Goal: Task Accomplishment & Management: Use online tool/utility

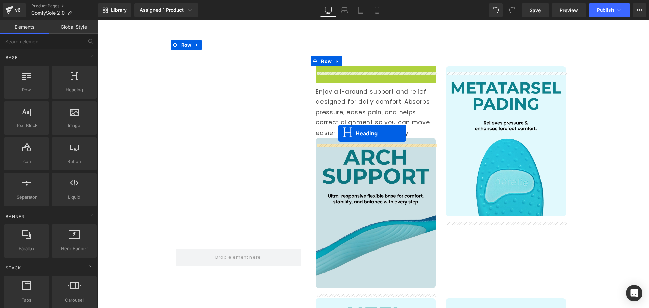
scroll to position [748, 0]
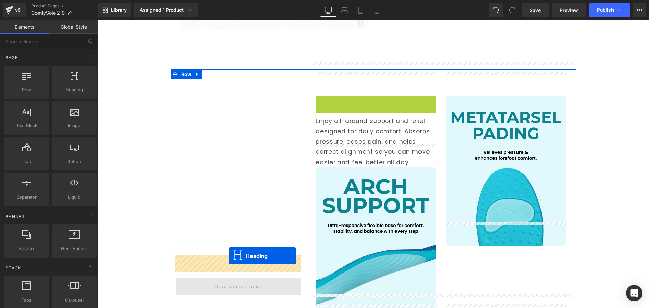
drag, startPoint x: 371, startPoint y: 79, endPoint x: 228, endPoint y: 256, distance: 227.1
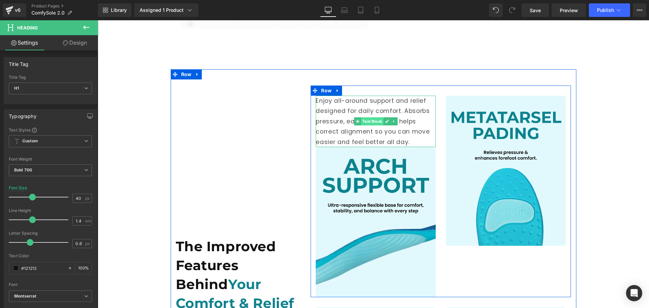
click at [372, 117] on span "Text Block" at bounding box center [372, 121] width 22 height 8
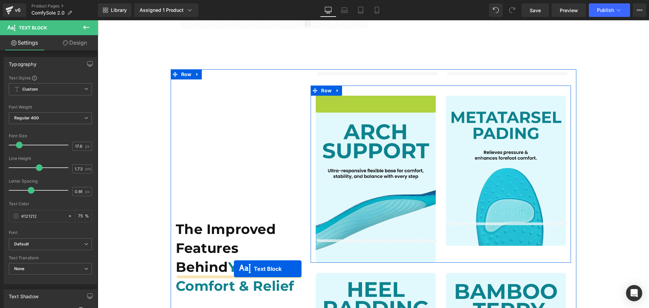
drag, startPoint x: 375, startPoint y: 94, endPoint x: 234, endPoint y: 269, distance: 224.5
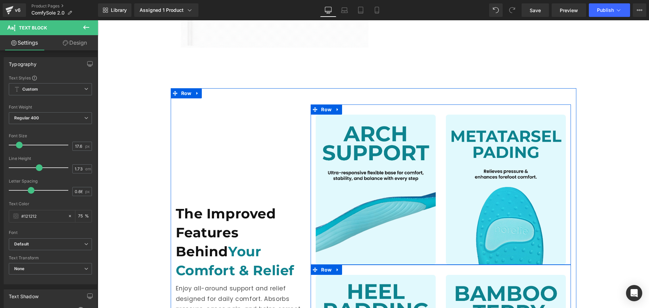
scroll to position [714, 0]
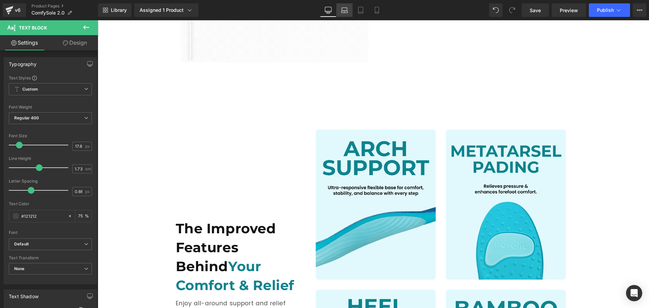
click at [344, 11] on icon at bounding box center [344, 10] width 7 height 7
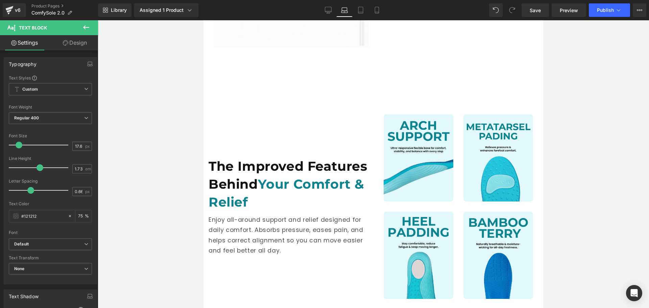
scroll to position [739, 0]
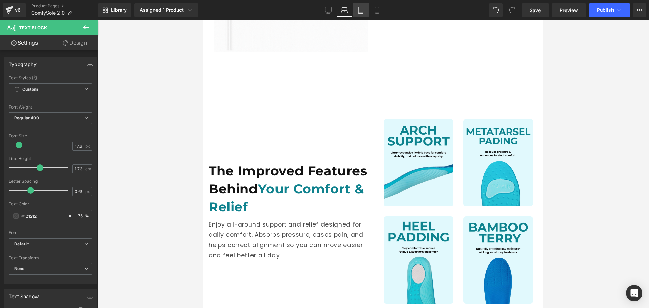
drag, startPoint x: 366, startPoint y: 10, endPoint x: 140, endPoint y: 4, distance: 225.5
click at [366, 10] on link "Tablet" at bounding box center [360, 10] width 16 height 14
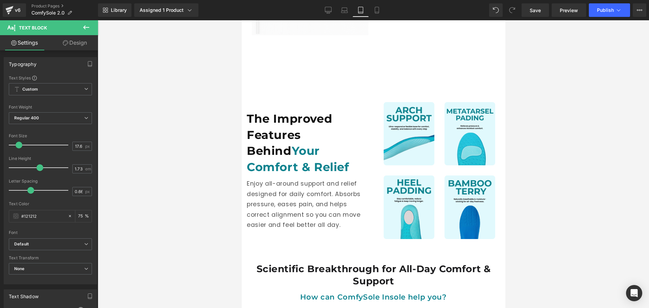
scroll to position [704, 0]
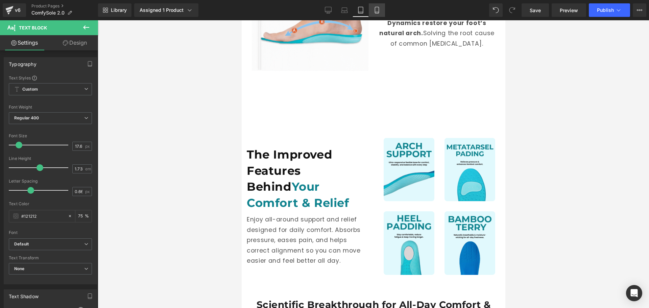
click at [376, 13] on icon at bounding box center [376, 10] width 7 height 7
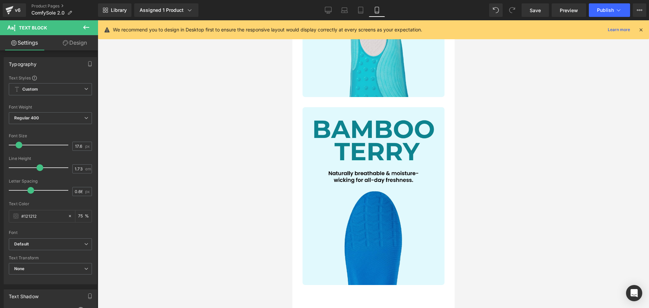
scroll to position [1711, 0]
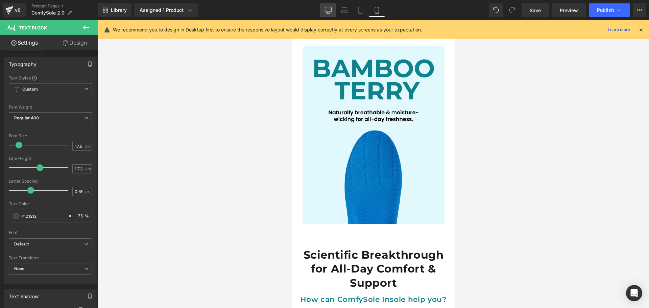
click at [333, 7] on link "Desktop" at bounding box center [328, 10] width 16 height 14
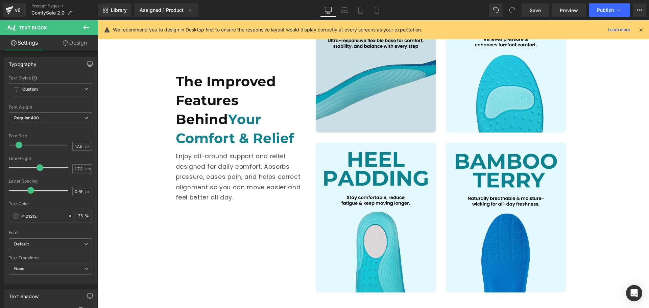
scroll to position [760, 0]
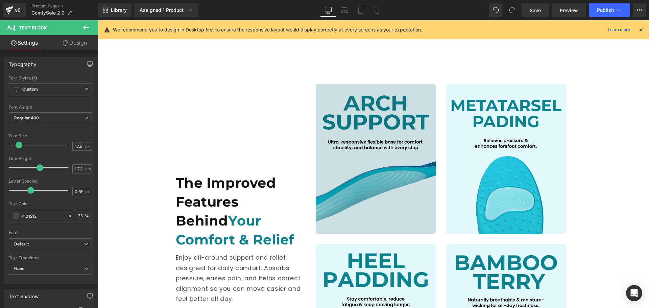
click at [388, 119] on img at bounding box center [376, 159] width 120 height 150
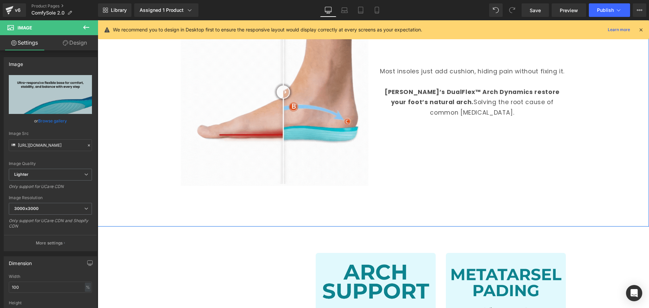
scroll to position [557, 0]
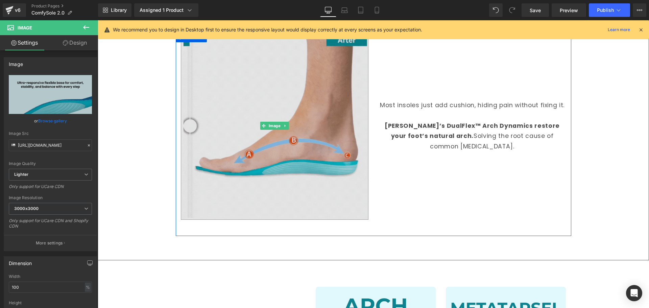
click at [236, 68] on img at bounding box center [275, 126] width 188 height 188
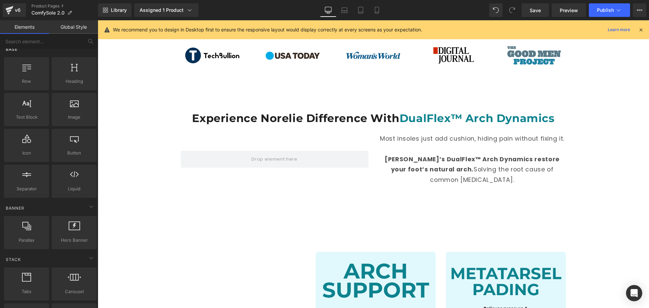
scroll to position [0, 0]
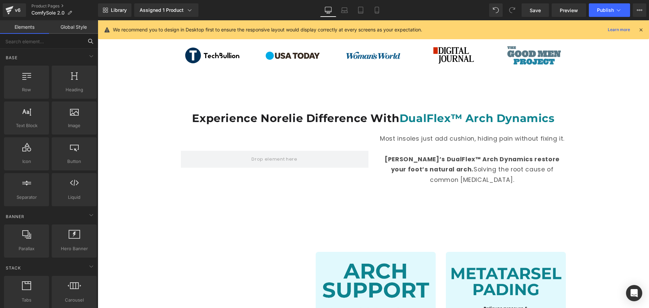
click at [46, 40] on input "text" at bounding box center [41, 41] width 83 height 15
type input "bef"
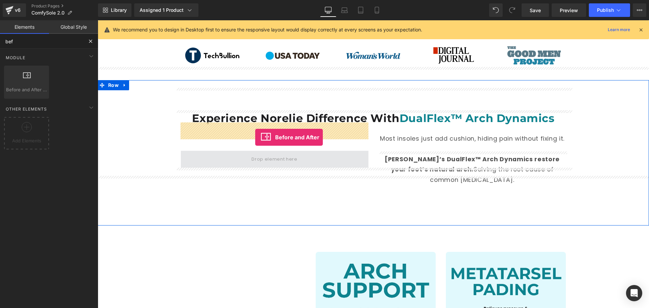
drag, startPoint x: 158, startPoint y: 108, endPoint x: 255, endPoint y: 137, distance: 101.3
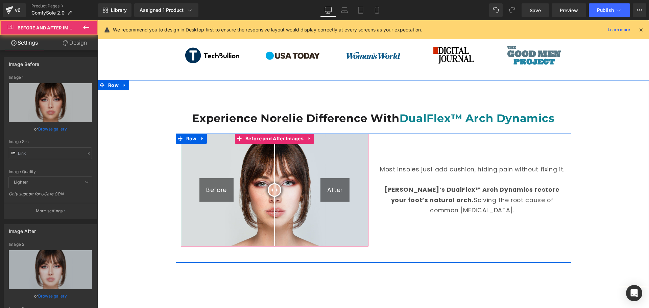
click at [220, 178] on div "Before" at bounding box center [216, 190] width 34 height 24
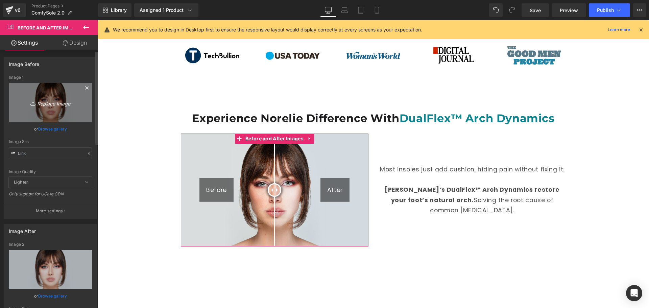
click at [66, 104] on icon "Replace Image" at bounding box center [50, 102] width 54 height 8
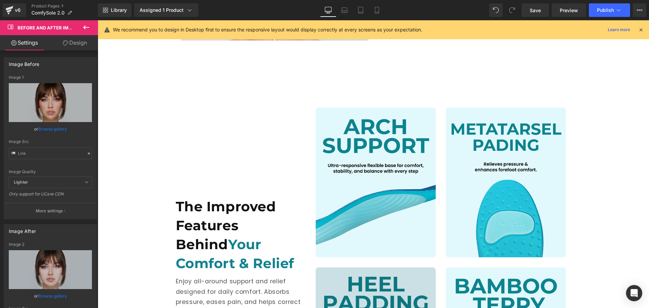
scroll to position [760, 0]
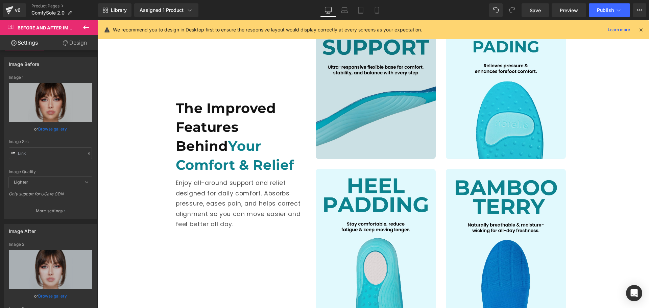
click at [381, 99] on img at bounding box center [376, 84] width 120 height 150
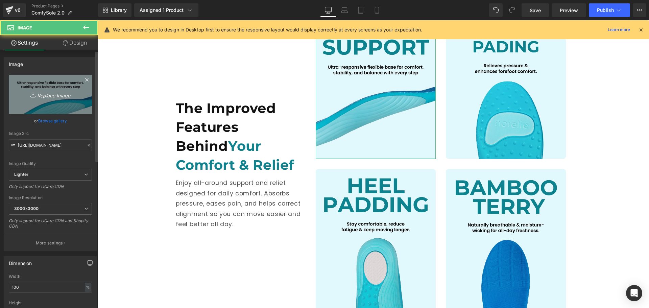
click at [55, 94] on icon "Replace Image" at bounding box center [50, 94] width 54 height 8
type input "C:\fakepath\5.jpg"
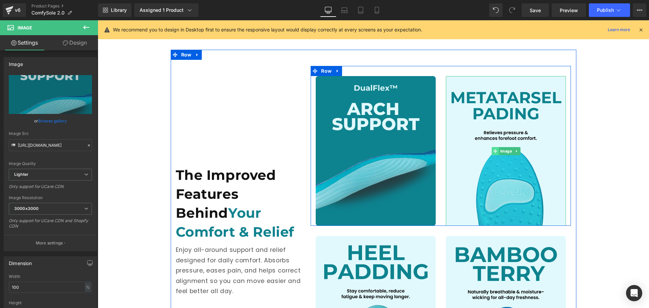
scroll to position [692, 0]
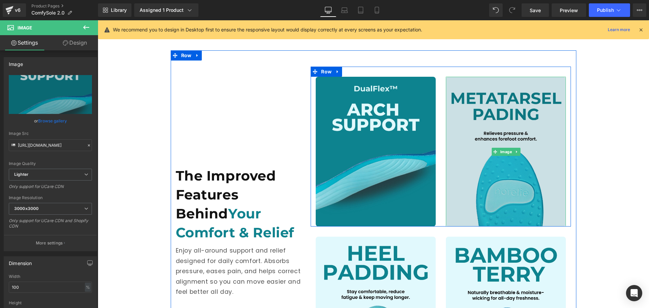
click at [513, 135] on img at bounding box center [506, 152] width 120 height 150
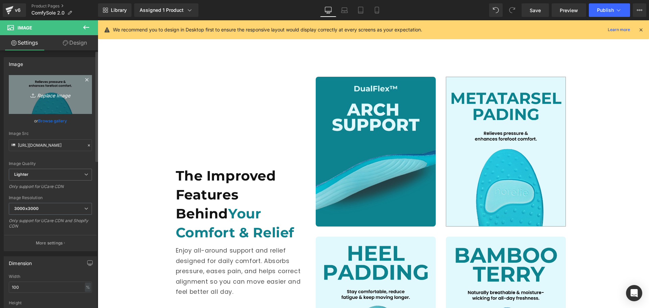
click at [68, 95] on icon "Replace Image" at bounding box center [50, 94] width 54 height 8
type input "C:\fakepath\6.jpg"
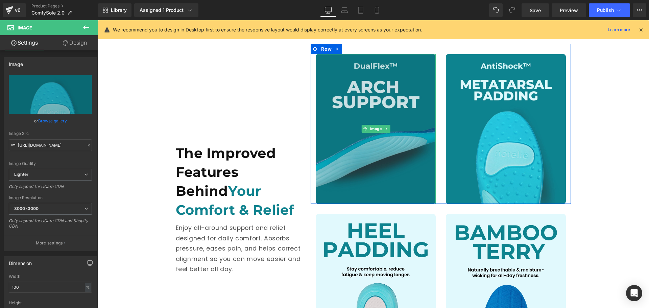
scroll to position [726, 0]
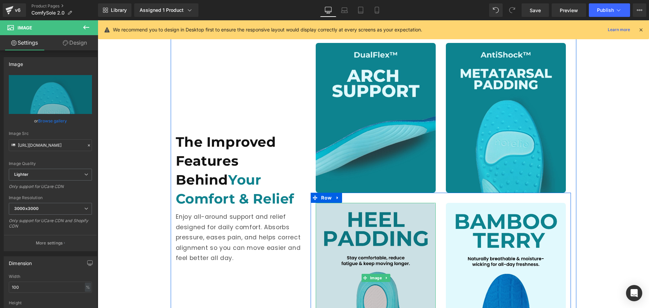
click at [379, 211] on img at bounding box center [376, 278] width 120 height 150
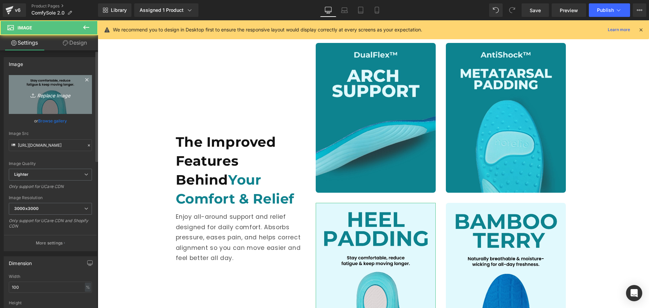
click at [73, 96] on icon "Replace Image" at bounding box center [50, 94] width 54 height 8
type input "C:\fakepath\7.jpg"
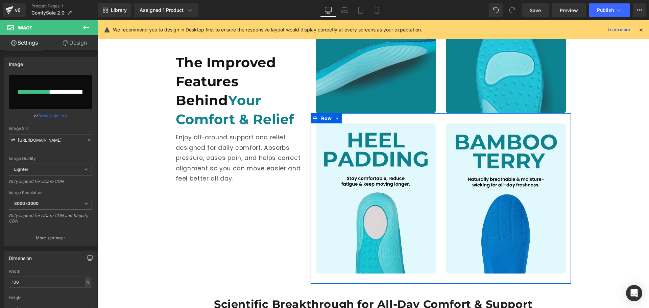
scroll to position [794, 0]
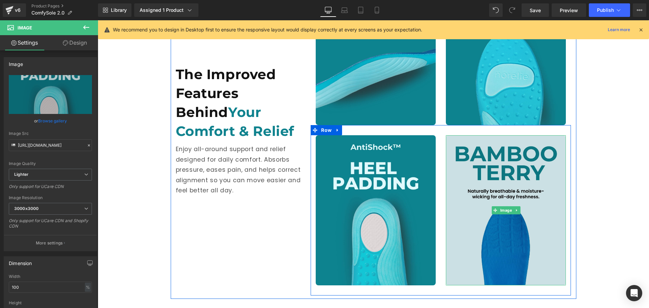
click at [494, 199] on img at bounding box center [506, 210] width 120 height 150
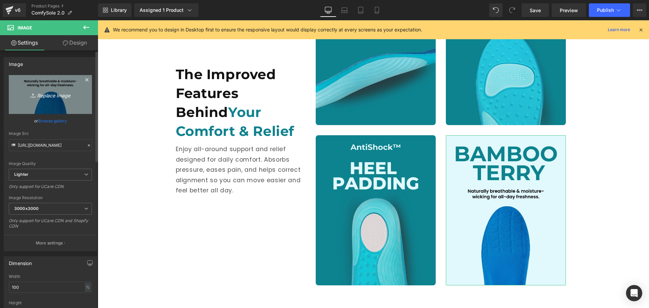
click at [61, 91] on icon "Replace Image" at bounding box center [50, 94] width 54 height 8
type input "C:\fakepath\8.jpg"
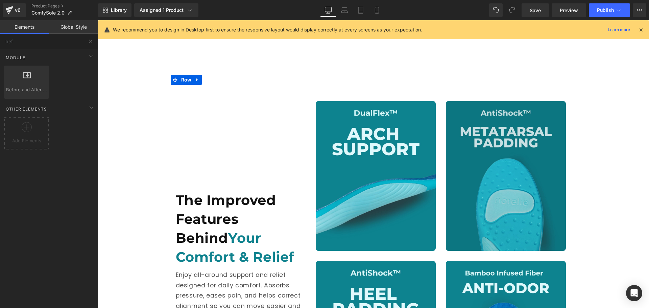
scroll to position [658, 0]
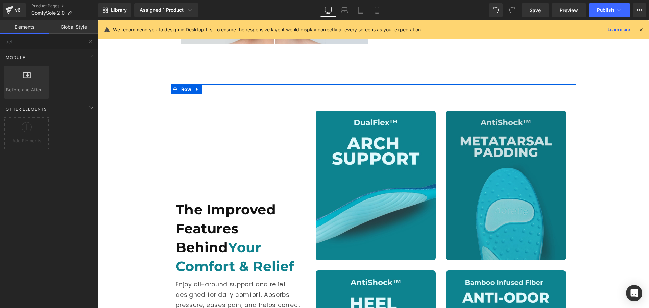
click at [539, 176] on img at bounding box center [506, 186] width 120 height 150
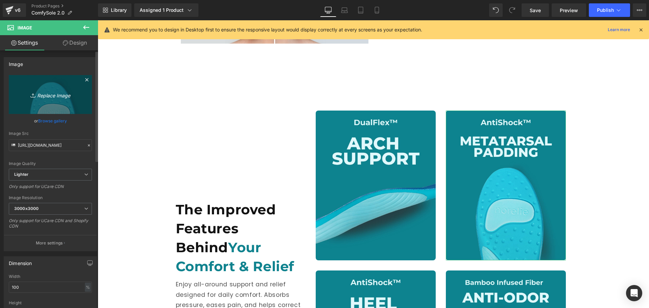
click at [79, 98] on link "Replace Image" at bounding box center [50, 94] width 83 height 39
type input "C:\fakepath\8.jpg"
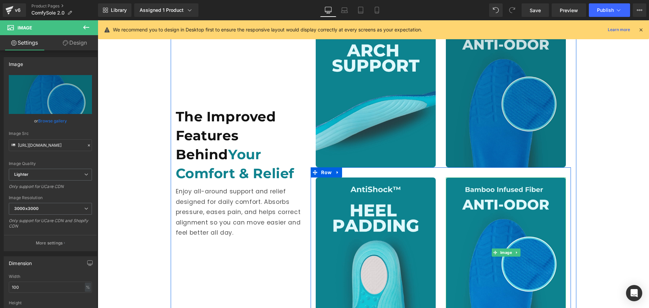
scroll to position [760, 0]
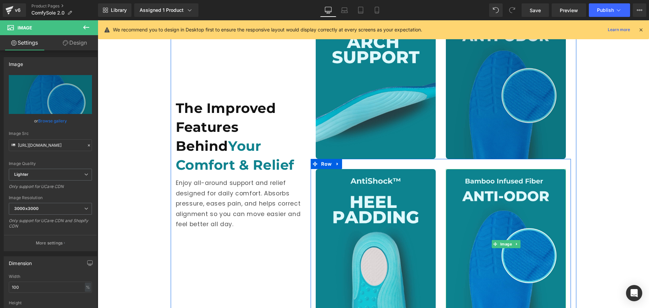
click at [500, 214] on img at bounding box center [506, 244] width 120 height 150
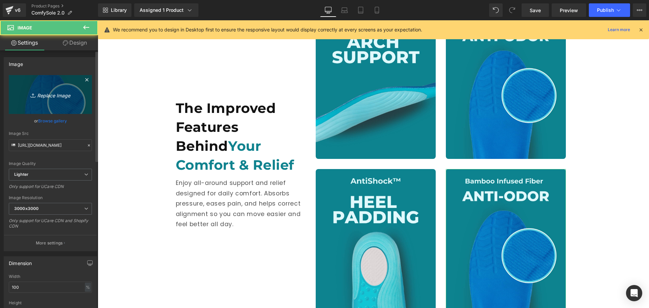
click at [66, 97] on icon "Replace Image" at bounding box center [50, 94] width 54 height 8
type input "C:\fakepath\6.jpg"
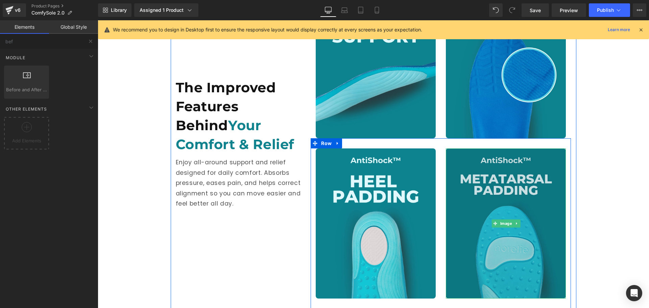
scroll to position [794, 0]
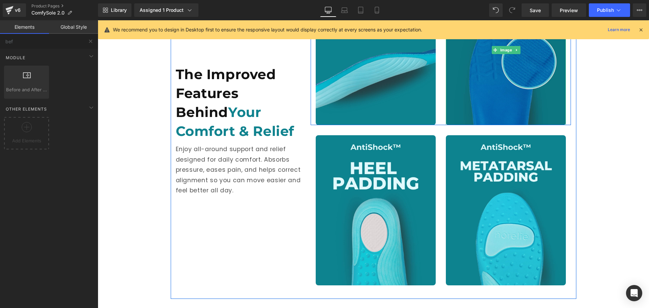
click at [522, 79] on img at bounding box center [506, 50] width 120 height 150
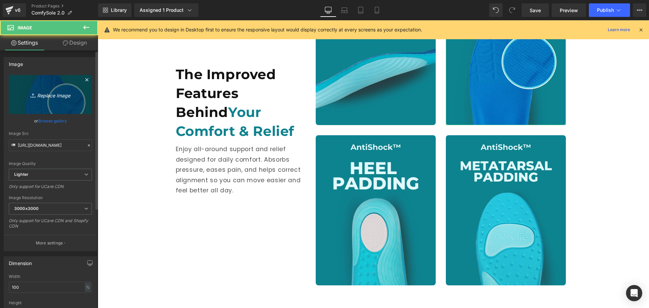
click at [61, 99] on link "Replace Image" at bounding box center [50, 94] width 83 height 39
type input "C:\fakepath\6.jpg"
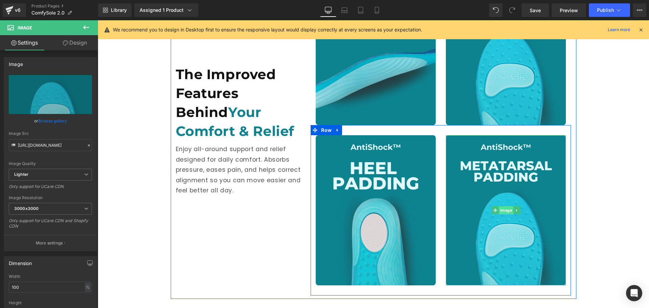
click at [510, 206] on span "Image" at bounding box center [506, 210] width 15 height 8
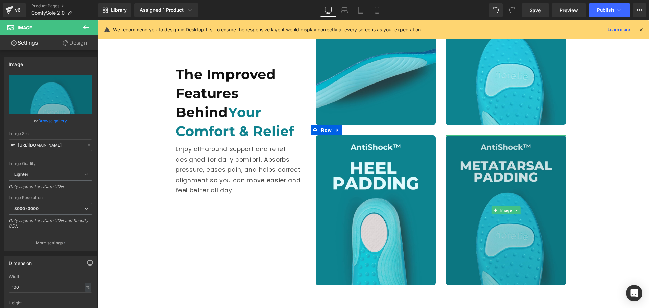
click at [492, 180] on img at bounding box center [506, 210] width 120 height 150
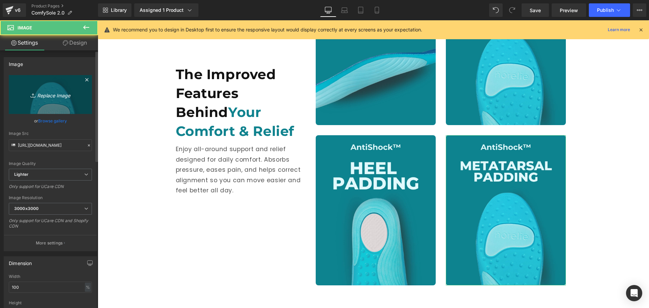
click at [40, 95] on icon "Replace Image" at bounding box center [50, 94] width 54 height 8
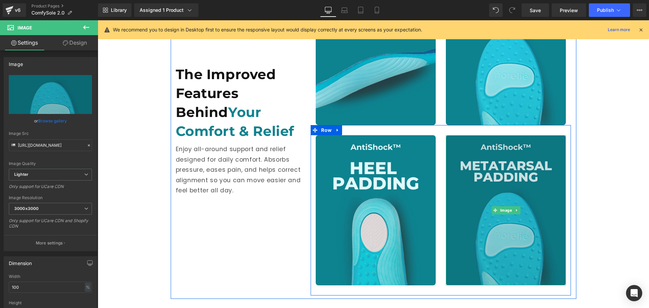
click at [514, 213] on img at bounding box center [506, 210] width 120 height 150
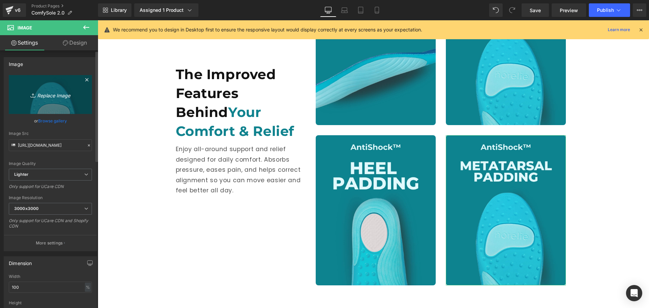
click at [64, 97] on icon "Replace Image" at bounding box center [50, 94] width 54 height 8
type input "C:\fakepath\FLEX BASE (3).jpg"
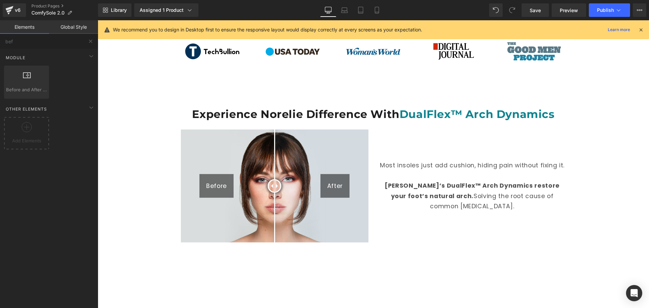
scroll to position [456, 0]
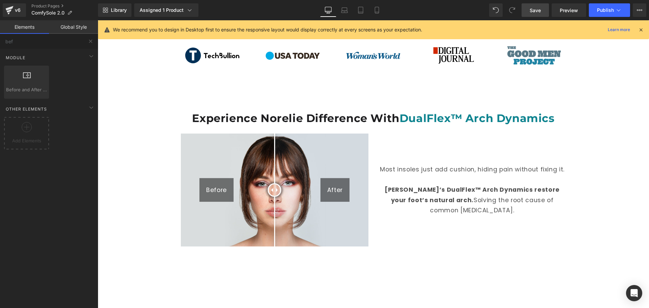
click at [536, 14] on link "Save" at bounding box center [534, 10] width 27 height 14
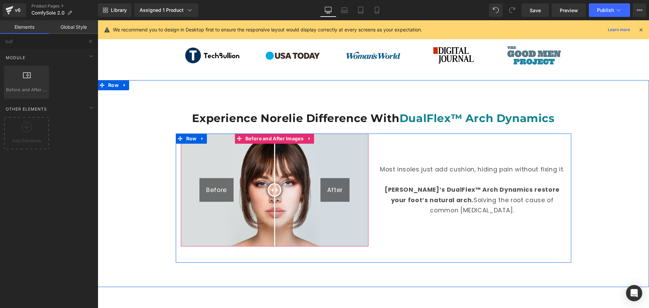
click at [251, 162] on img at bounding box center [275, 189] width 188 height 113
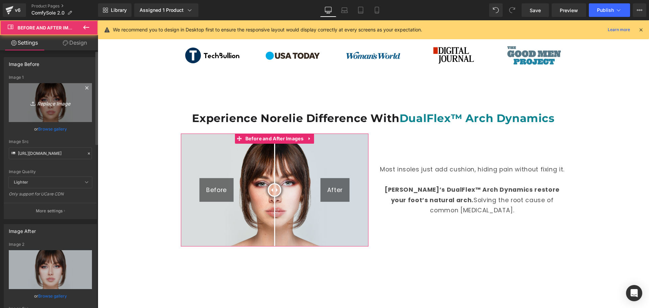
click at [62, 103] on icon "Replace Image" at bounding box center [50, 102] width 54 height 8
type input "C:\fakepath\19.jpg"
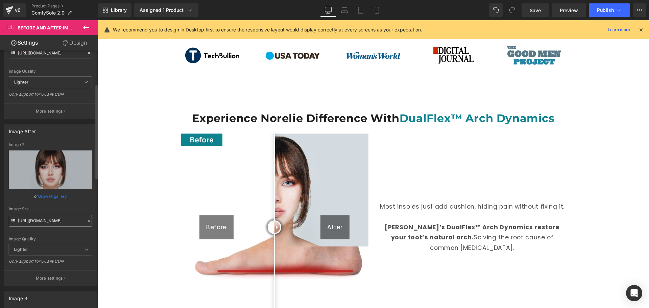
scroll to position [101, 0]
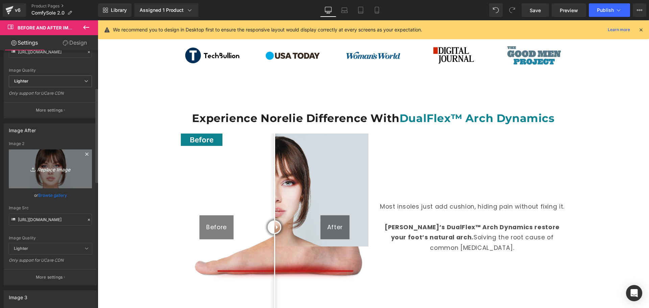
click at [60, 179] on link "Replace Image" at bounding box center [50, 168] width 83 height 39
type input "C:\fakepath\20.jpg"
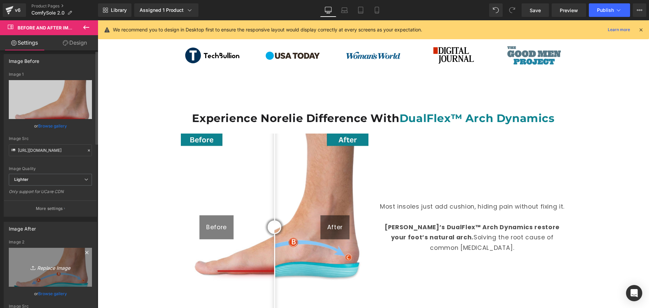
scroll to position [0, 0]
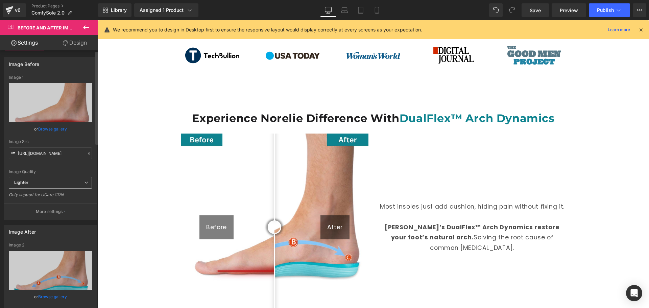
click at [67, 182] on span "Lighter" at bounding box center [50, 183] width 83 height 12
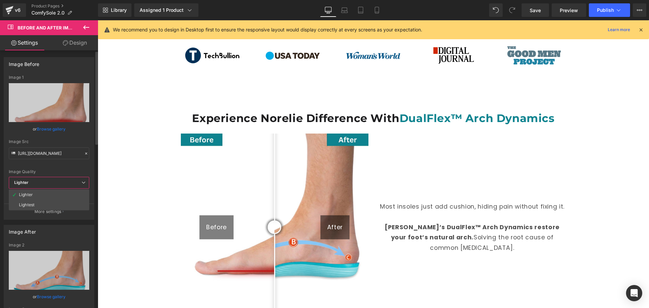
click at [67, 182] on span "Lighter" at bounding box center [49, 183] width 80 height 12
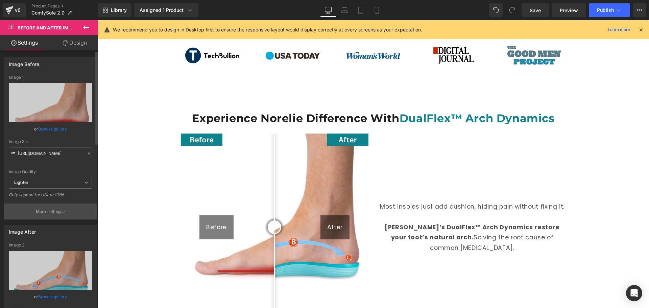
click at [68, 208] on button "More settings" at bounding box center [50, 211] width 93 height 16
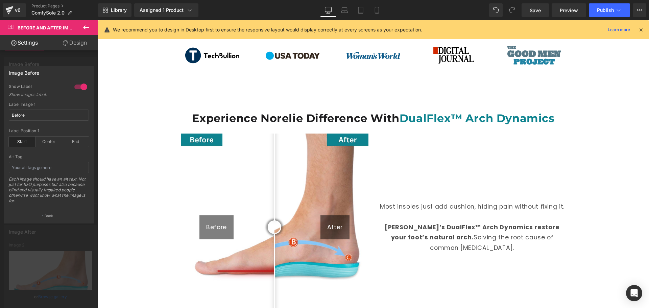
click at [81, 87] on div at bounding box center [81, 86] width 16 height 11
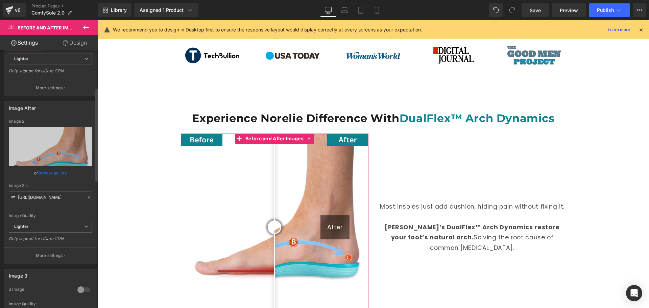
scroll to position [135, 0]
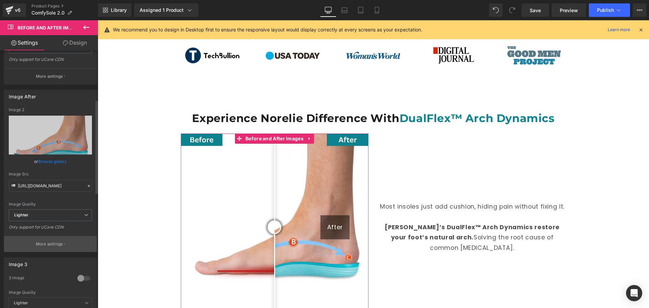
click at [50, 244] on p "More settings" at bounding box center [49, 244] width 27 height 6
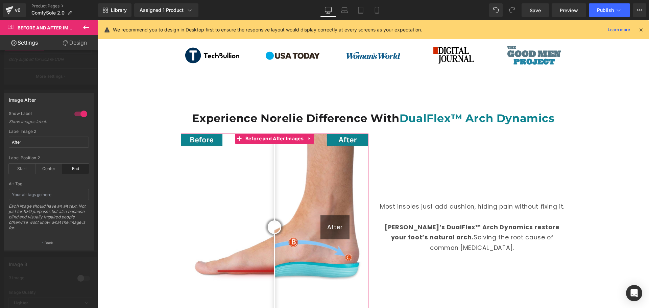
click at [76, 113] on div at bounding box center [81, 113] width 16 height 11
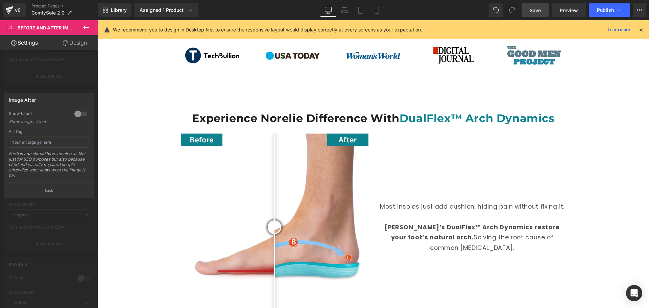
click at [537, 13] on span "Save" at bounding box center [535, 10] width 11 height 7
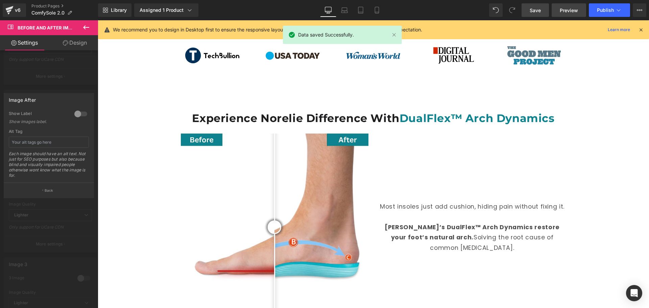
click at [570, 11] on span "Preview" at bounding box center [569, 10] width 18 height 7
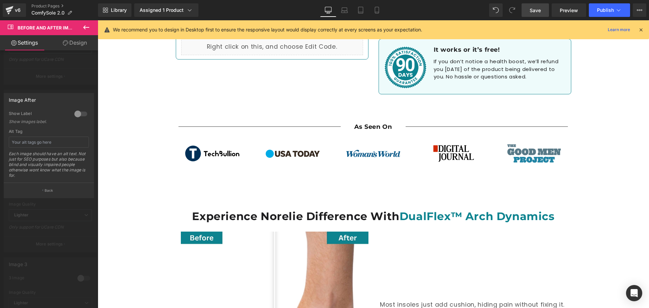
scroll to position [422, 0]
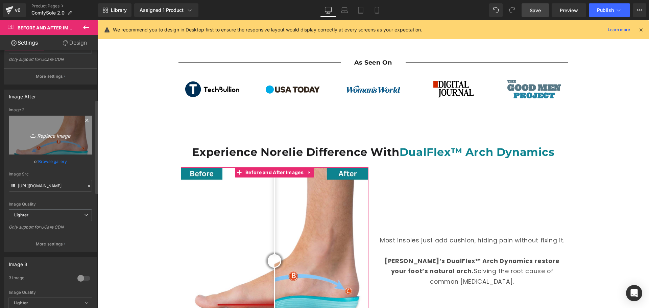
click at [67, 145] on link "Replace Image" at bounding box center [50, 135] width 83 height 39
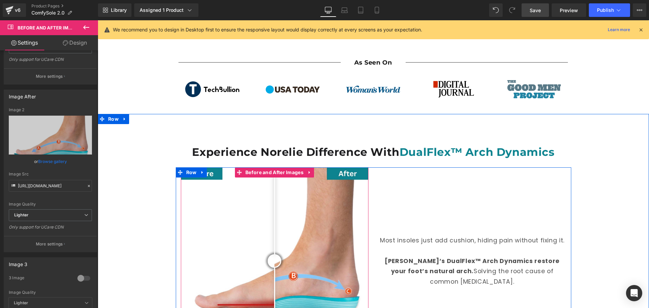
drag, startPoint x: 294, startPoint y: 206, endPoint x: 256, endPoint y: 189, distance: 42.5
click at [293, 206] on img at bounding box center [275, 261] width 188 height 188
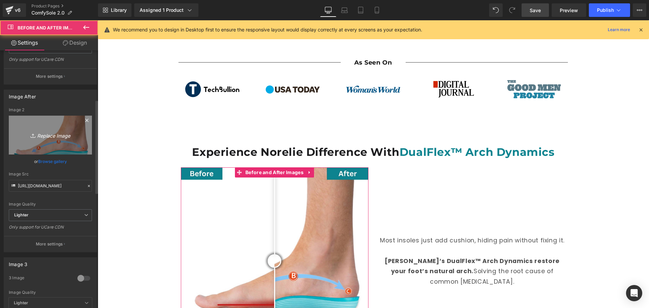
click at [63, 132] on icon "Replace Image" at bounding box center [50, 135] width 54 height 8
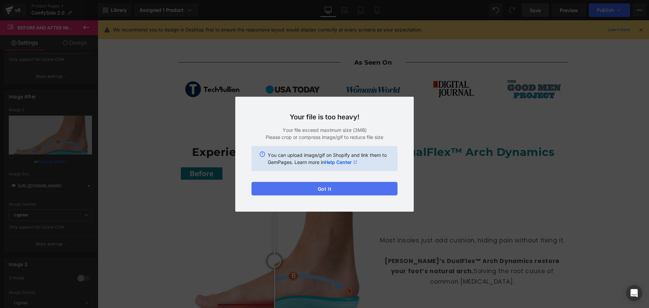
drag, startPoint x: 320, startPoint y: 192, endPoint x: 225, endPoint y: 174, distance: 97.0
click at [320, 192] on button "Got it" at bounding box center [324, 189] width 146 height 14
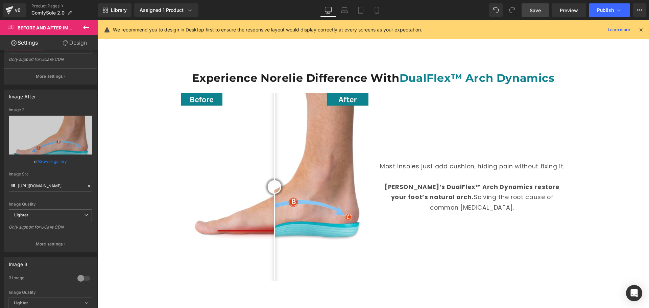
scroll to position [523, 0]
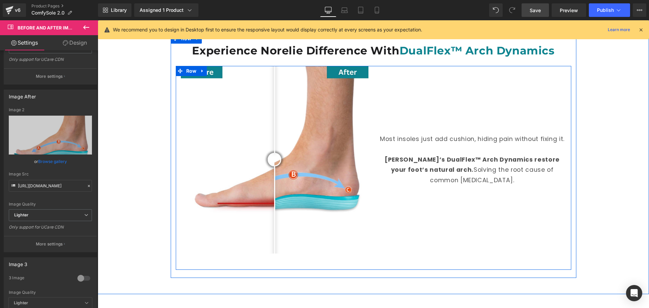
click at [250, 153] on img at bounding box center [275, 160] width 188 height 188
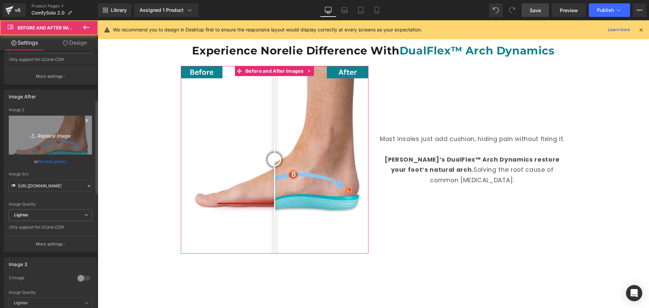
click at [68, 139] on link "Replace Image" at bounding box center [50, 135] width 83 height 39
type input "C:\fakepath\Untitled design.gif"
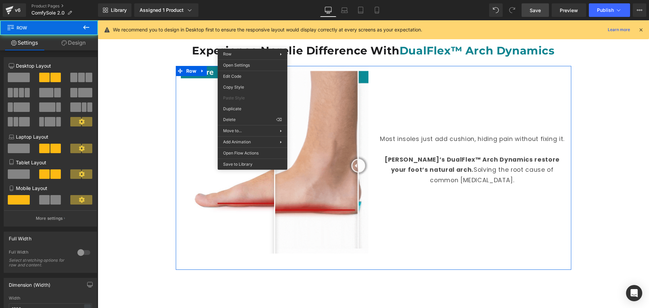
click at [330, 79] on img at bounding box center [275, 160] width 188 height 188
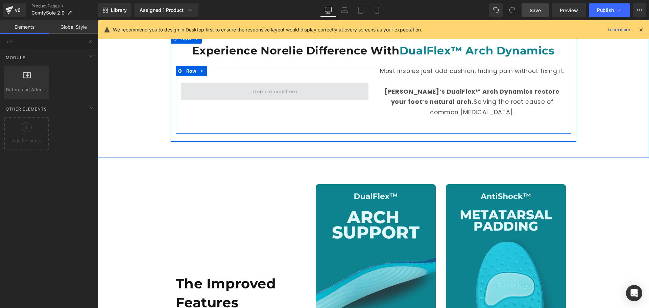
click at [212, 83] on span at bounding box center [275, 91] width 188 height 17
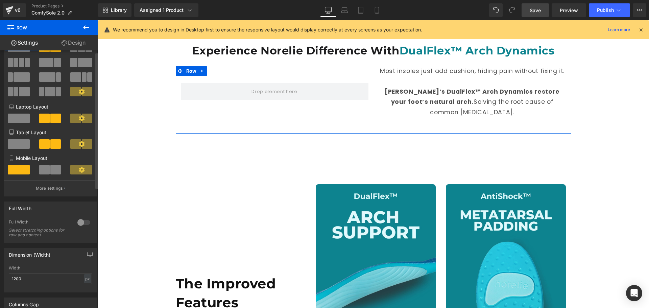
scroll to position [0, 0]
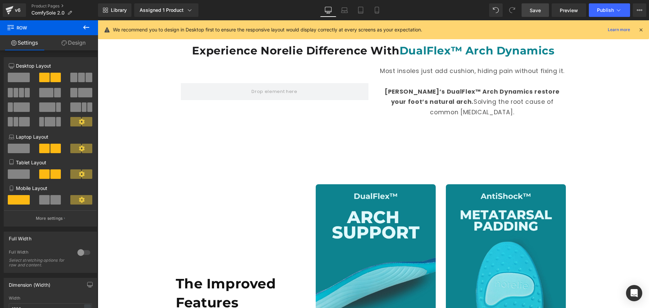
click at [89, 29] on icon at bounding box center [86, 27] width 8 height 8
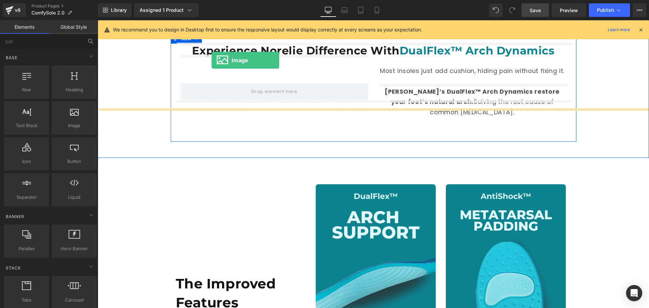
scroll to position [503, 0]
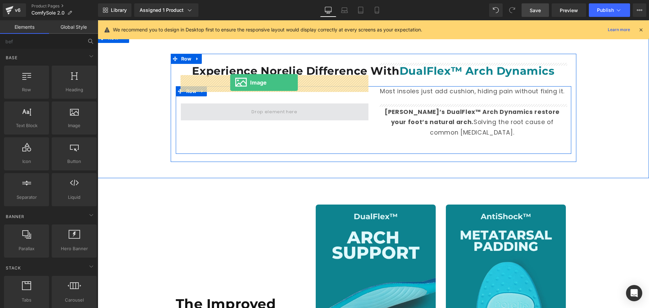
drag, startPoint x: 176, startPoint y: 144, endPoint x: 230, endPoint y: 82, distance: 82.2
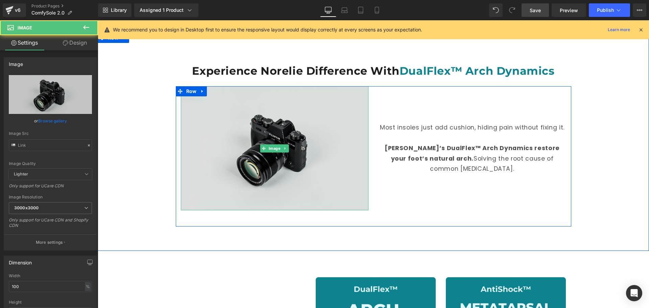
click at [248, 95] on img at bounding box center [275, 148] width 188 height 124
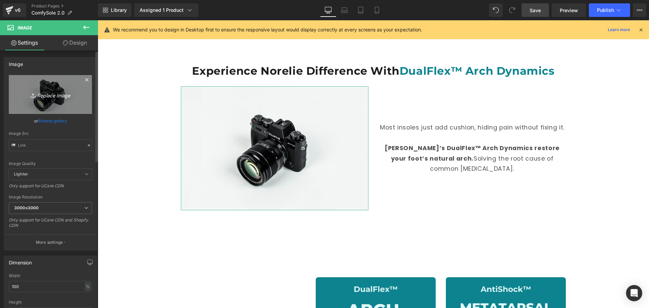
click at [59, 95] on icon "Replace Image" at bounding box center [50, 94] width 54 height 8
type input "C:\fakepath\Untitled design.gif"
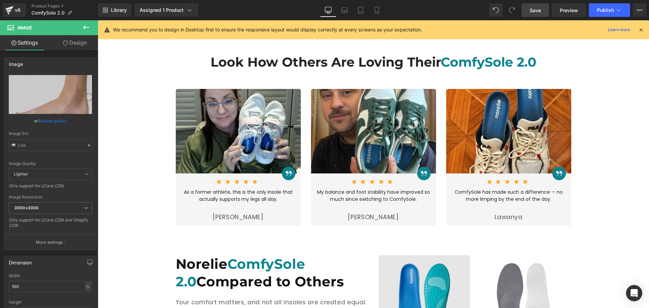
scroll to position [1551, 0]
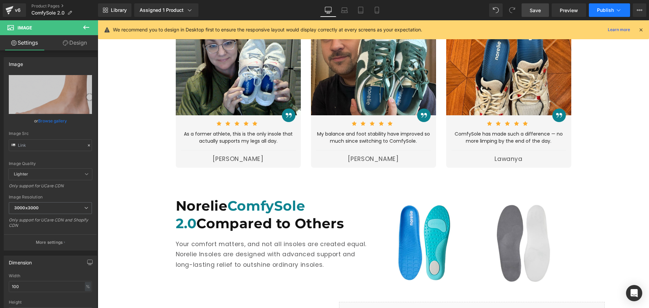
click at [603, 11] on span "Publish" at bounding box center [605, 9] width 17 height 5
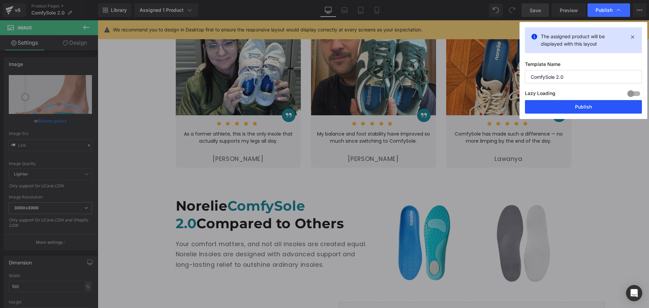
click at [597, 107] on button "Publish" at bounding box center [583, 107] width 117 height 14
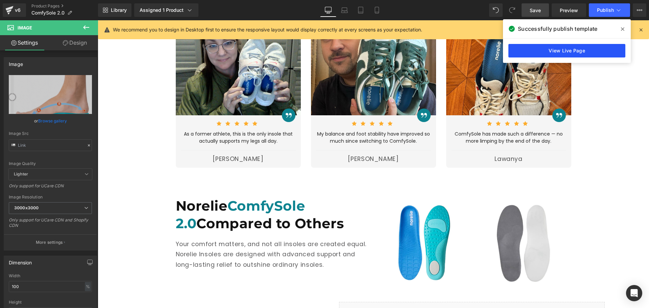
click at [512, 53] on link "View Live Page" at bounding box center [566, 51] width 117 height 14
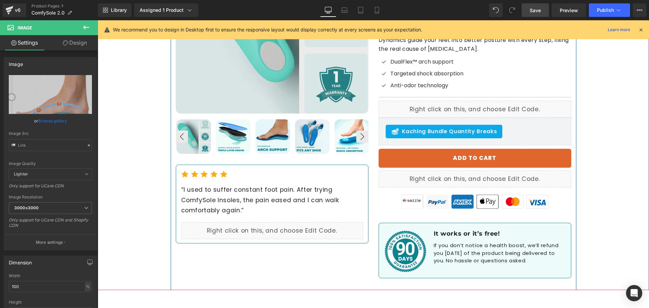
scroll to position [131, 0]
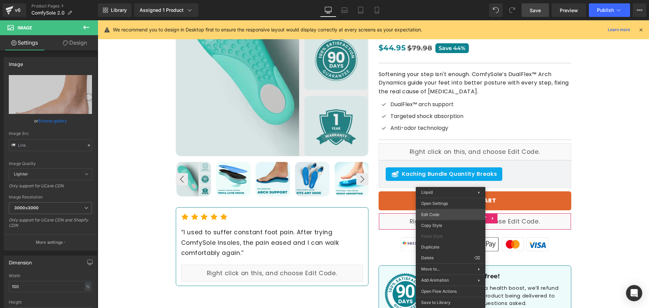
click at [446, 0] on div "Image You are previewing how the will restyle your page. You can not edit Eleme…" at bounding box center [324, 0] width 649 height 0
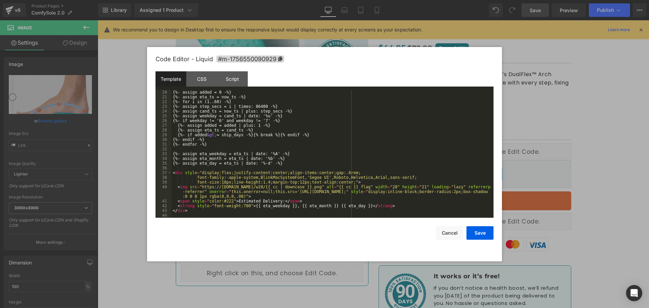
scroll to position [90, 0]
click at [310, 155] on div "{%- assign added = 0 -%} {%- assign eta_ts = now_ts -%} {%- for i in (1..60) -%…" at bounding box center [330, 158] width 319 height 137
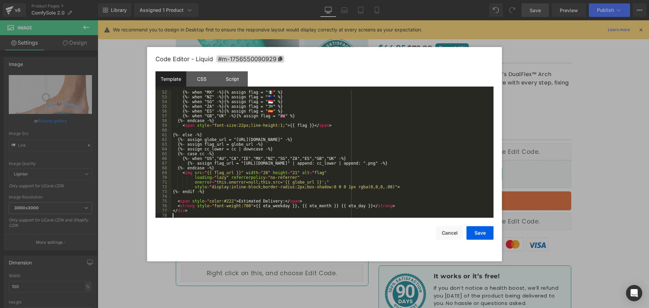
scroll to position [241, 0]
click at [484, 234] on button "Save" at bounding box center [479, 233] width 27 height 14
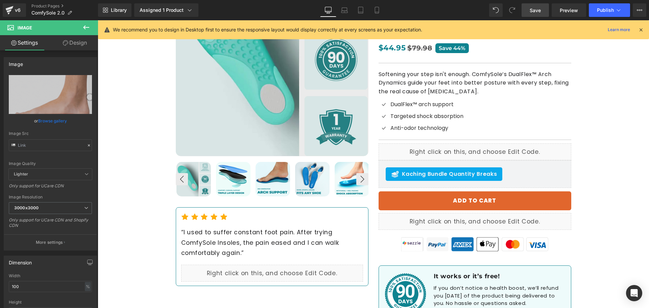
click at [544, 10] on link "Save" at bounding box center [534, 10] width 27 height 14
click at [574, 12] on span "Preview" at bounding box center [569, 10] width 18 height 7
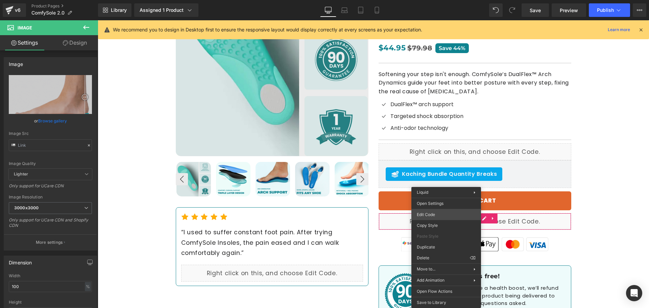
click at [442, 0] on div "Image You are previewing how the will restyle your page. You can not edit Eleme…" at bounding box center [324, 0] width 649 height 0
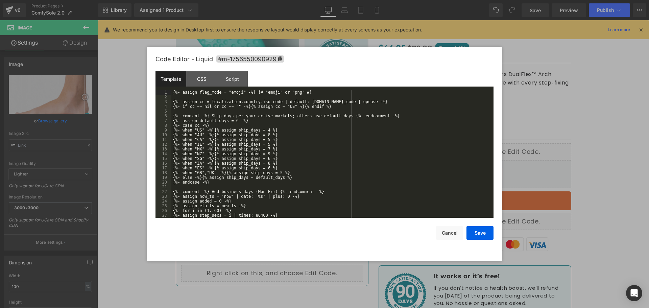
click at [390, 156] on div "{%- assign flag_mode = "emoji" -%} {# "emoji" or "png" #} {%- assign cc = local…" at bounding box center [330, 158] width 319 height 137
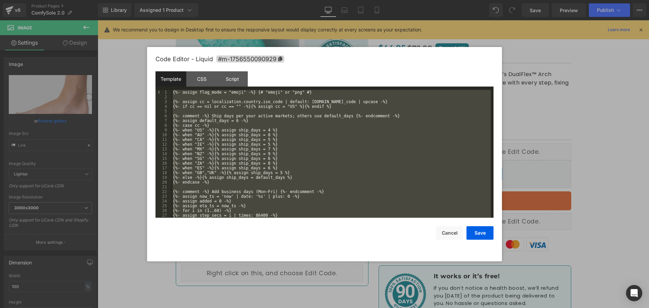
scroll to position [232, 0]
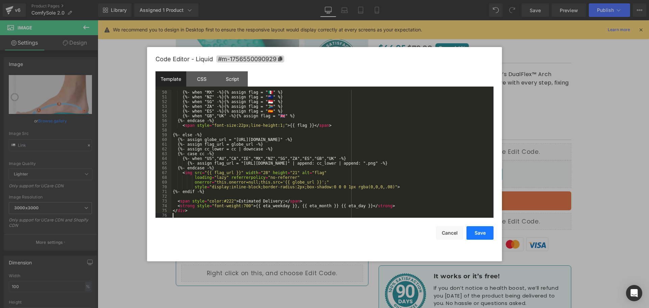
click at [477, 235] on button "Save" at bounding box center [479, 233] width 27 height 14
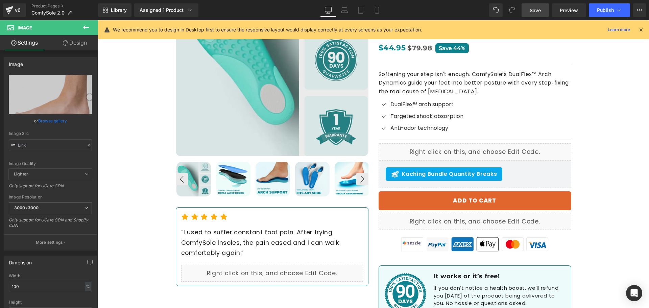
click at [542, 10] on link "Save" at bounding box center [534, 10] width 27 height 14
click at [595, 10] on button "Publish" at bounding box center [609, 10] width 41 height 14
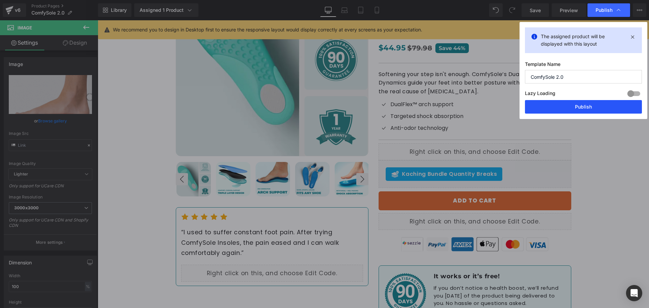
click at [594, 107] on button "Publish" at bounding box center [583, 107] width 117 height 14
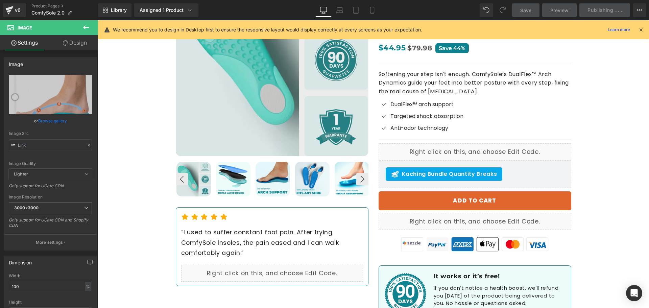
scroll to position [165, 0]
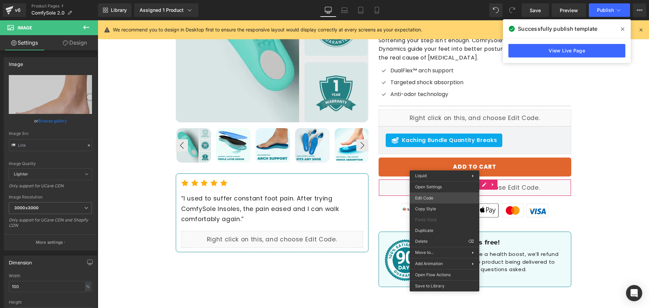
click at [433, 0] on div "Image You are previewing how the will restyle your page. You can not edit Eleme…" at bounding box center [324, 0] width 649 height 0
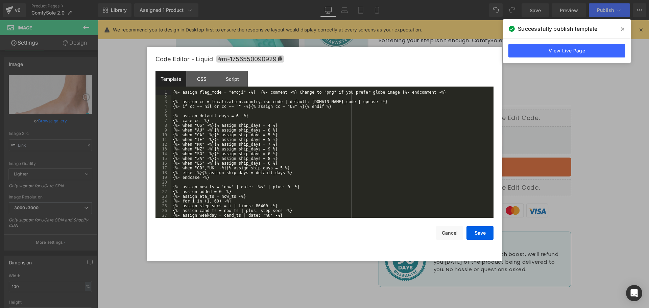
click at [281, 131] on div "{%- assign flag_mode = "emoji" -%} {%- comment -%} Change to "png" if you prefe…" at bounding box center [330, 158] width 319 height 137
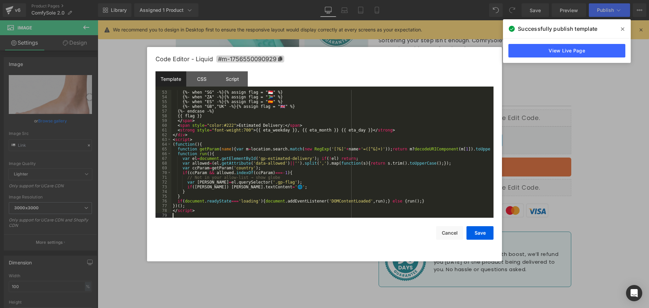
scroll to position [246, 0]
click at [484, 233] on button "Save" at bounding box center [479, 233] width 27 height 14
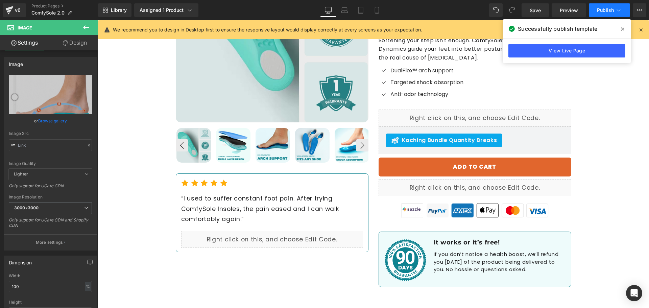
click at [599, 6] on button "Publish" at bounding box center [609, 10] width 41 height 14
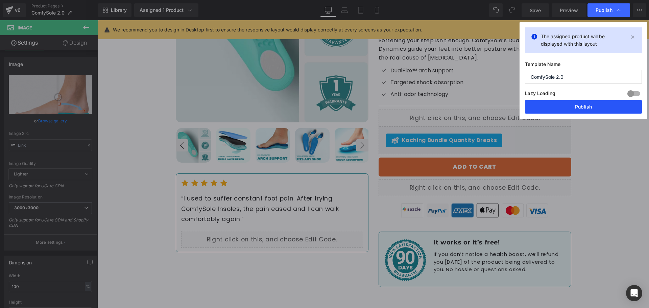
click at [581, 106] on button "Publish" at bounding box center [583, 107] width 117 height 14
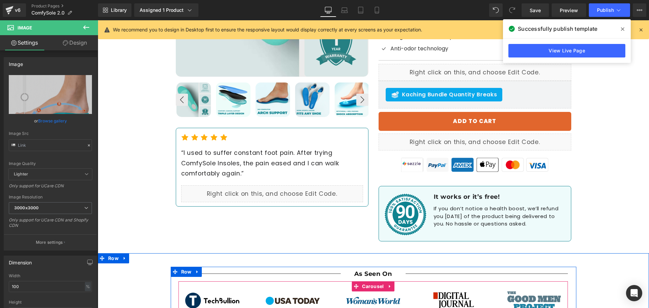
scroll to position [199, 0]
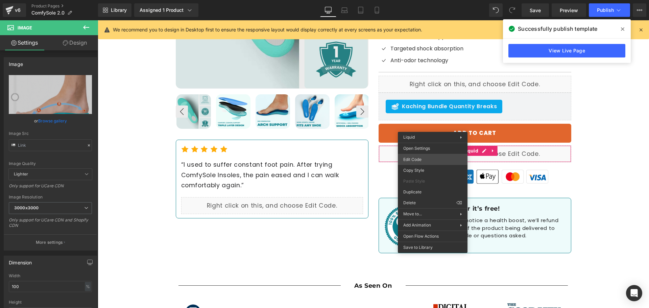
click at [431, 0] on div "Image You are previewing how the will restyle your page. You can not edit Eleme…" at bounding box center [324, 0] width 649 height 0
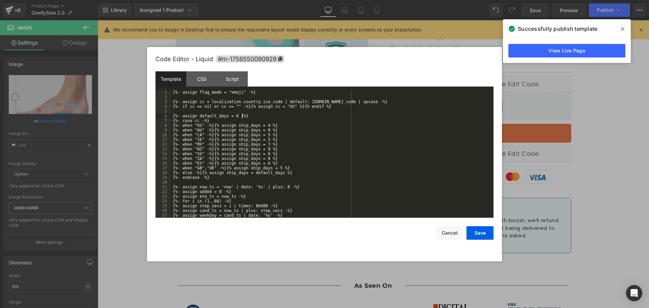
click at [283, 117] on div "{%- assign flag_mode = "emoji" -%} {%- assign cc = localization.country.iso_cod…" at bounding box center [330, 158] width 319 height 137
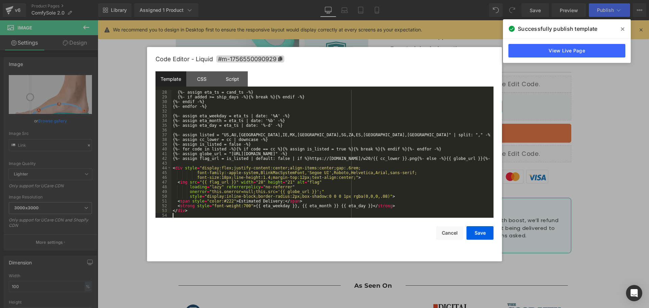
scroll to position [128, 0]
click at [475, 230] on button "Save" at bounding box center [479, 233] width 27 height 14
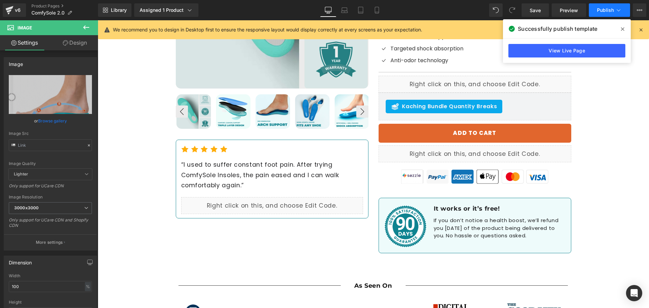
click at [598, 14] on button "Publish" at bounding box center [609, 10] width 41 height 14
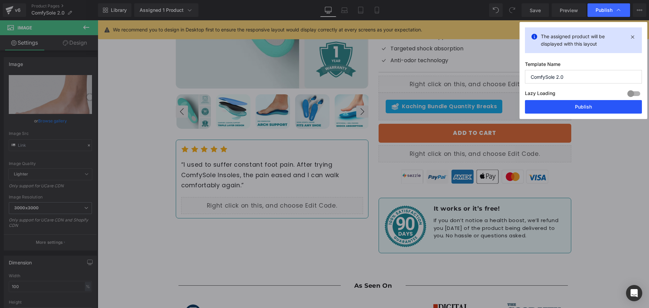
click at [592, 106] on button "Publish" at bounding box center [583, 107] width 117 height 14
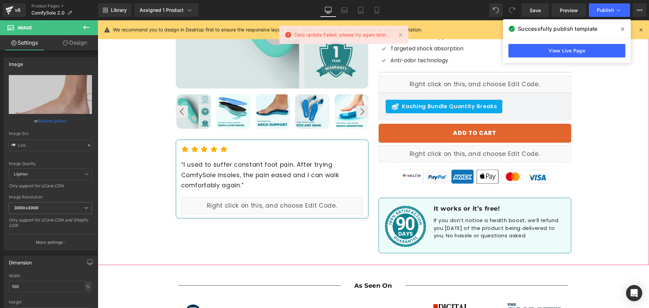
click at [593, 84] on div "Best Seller (P) Image ‹ ›" at bounding box center [373, 72] width 551 height 385
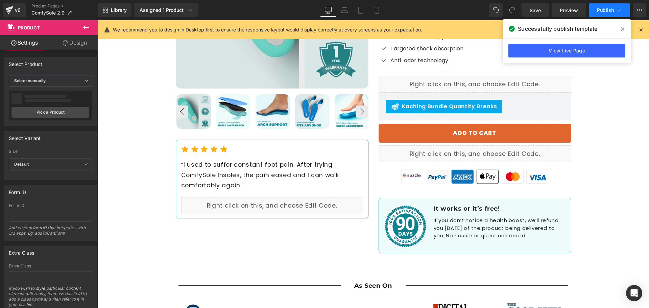
click at [600, 10] on span "Publish" at bounding box center [605, 9] width 17 height 5
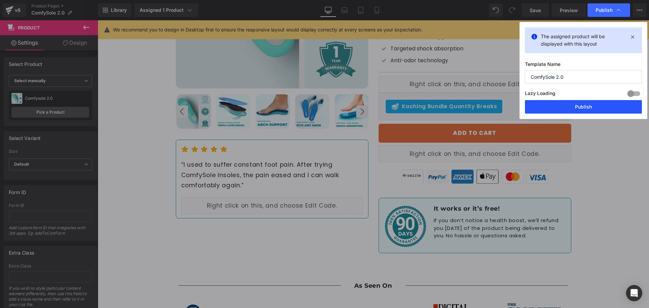
click at [588, 105] on button "Publish" at bounding box center [583, 107] width 117 height 14
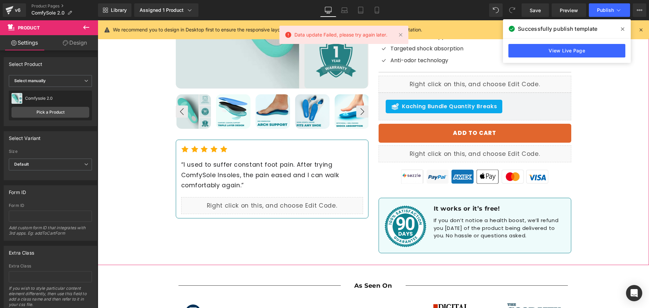
click at [605, 134] on div "Best Seller (P) Image ‹ ›" at bounding box center [373, 72] width 551 height 385
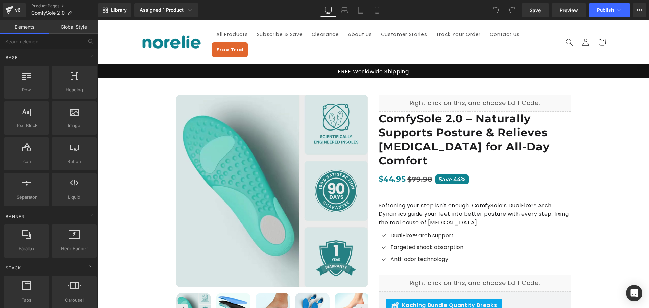
scroll to position [169, 0]
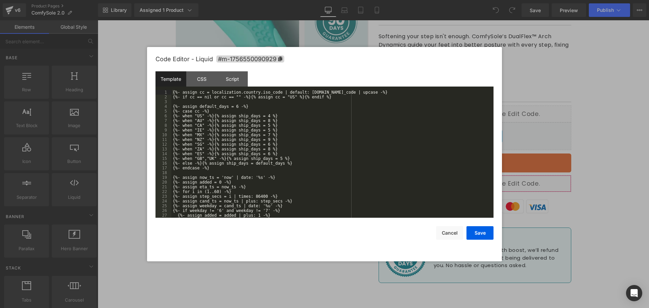
click at [458, 0] on div "You are previewing how the will restyle your page. You can not edit Elements in…" at bounding box center [324, 0] width 649 height 0
click at [331, 125] on div "{%- assign cc = localization.country.iso_code | default: shop.address.country_c…" at bounding box center [330, 158] width 319 height 137
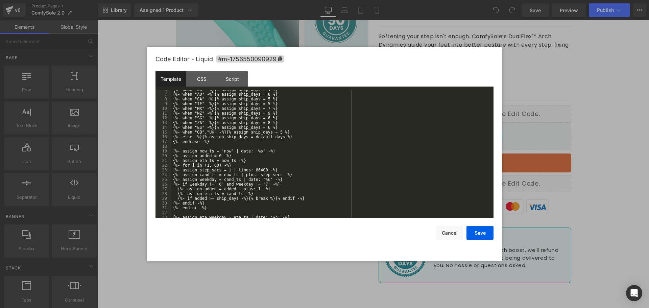
scroll to position [0, 0]
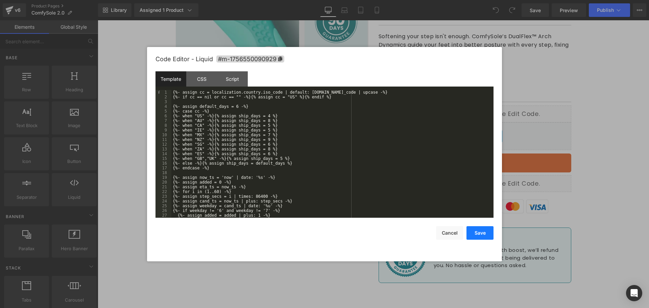
click at [475, 239] on button "Save" at bounding box center [479, 233] width 27 height 14
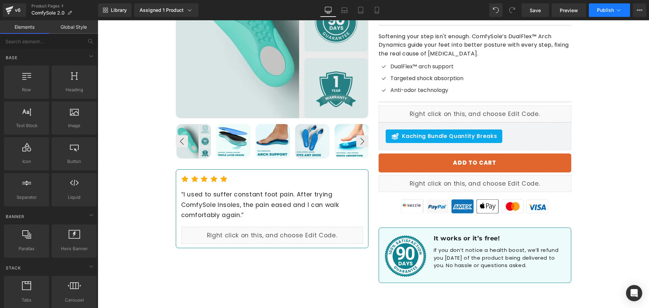
click at [604, 14] on button "Publish" at bounding box center [609, 10] width 41 height 14
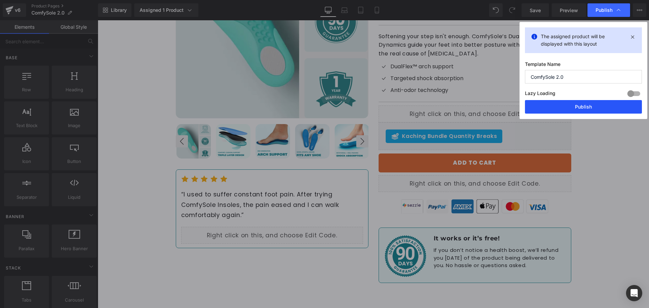
click at [553, 109] on button "Publish" at bounding box center [583, 107] width 117 height 14
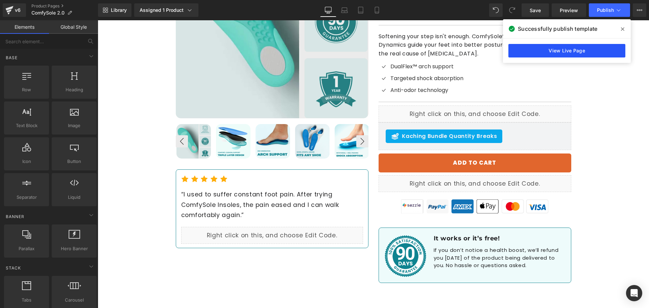
drag, startPoint x: 445, startPoint y: 44, endPoint x: 545, endPoint y: 56, distance: 100.4
click at [545, 56] on link "View Live Page" at bounding box center [566, 51] width 117 height 14
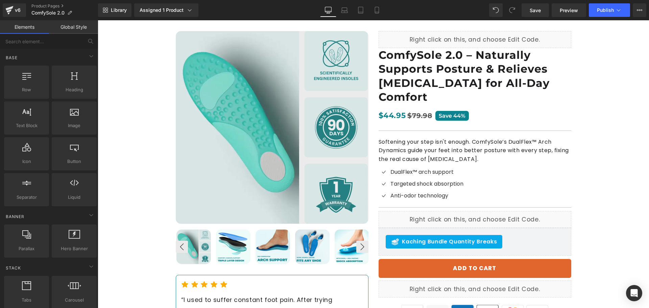
scroll to position [169, 0]
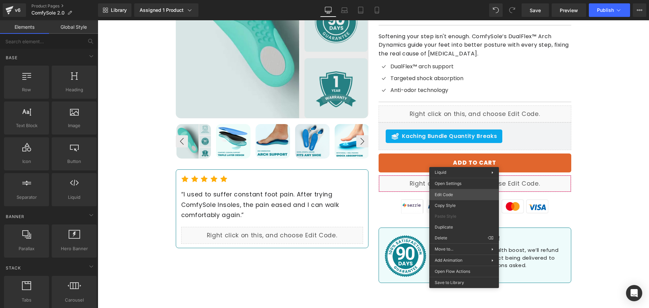
click at [442, 0] on div "You are previewing how the will restyle your page. You can not edit Elements in…" at bounding box center [324, 0] width 649 height 0
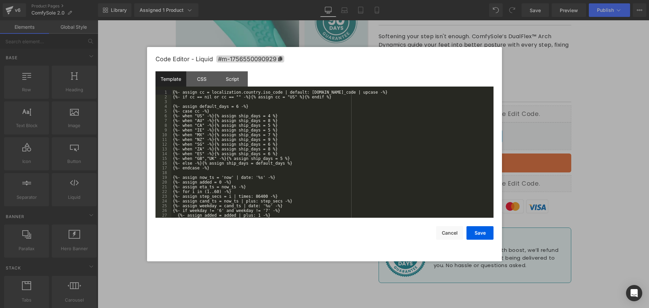
click at [271, 139] on div "{%- assign cc = localization.country.iso_code | default: shop.address.country_c…" at bounding box center [330, 158] width 319 height 137
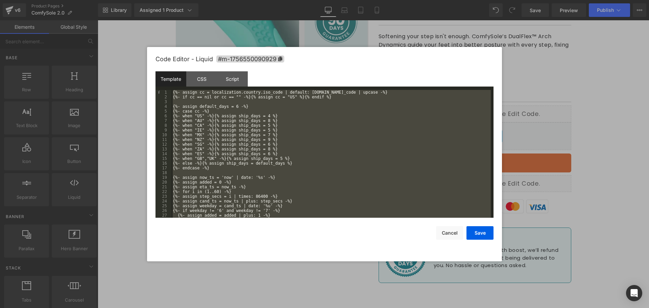
scroll to position [128, 0]
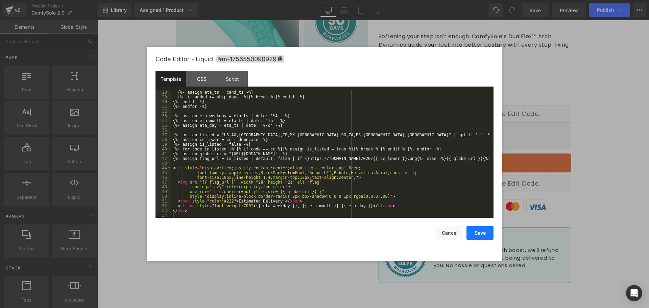
click at [471, 230] on button "Save" at bounding box center [479, 233] width 27 height 14
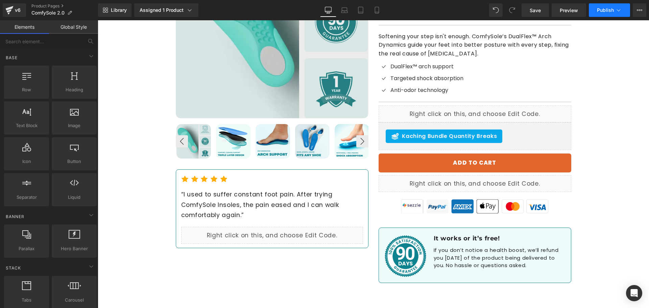
click at [602, 5] on button "Publish" at bounding box center [609, 10] width 41 height 14
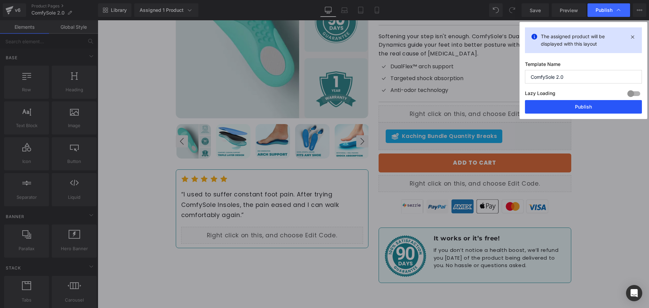
click at [578, 105] on button "Publish" at bounding box center [583, 107] width 117 height 14
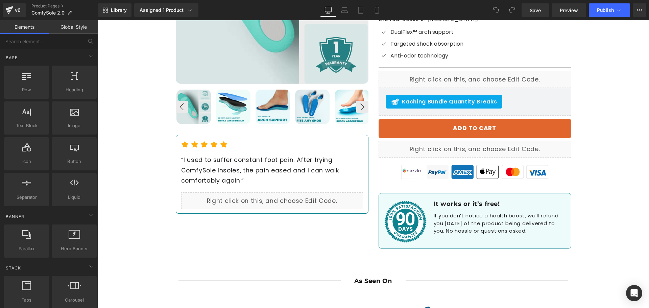
scroll to position [203, 0]
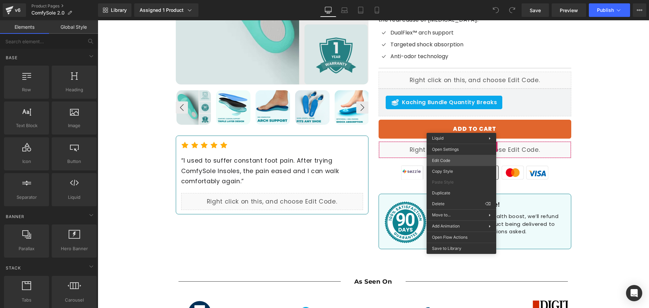
click at [445, 0] on div "You are previewing how the will restyle your page. You can not edit Elements in…" at bounding box center [324, 0] width 649 height 0
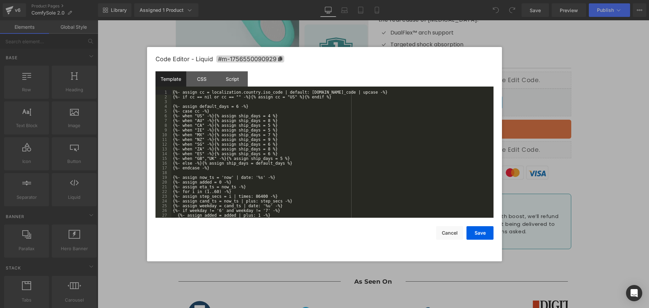
click at [311, 177] on div "{%- assign cc = localization.country.iso_code | default: shop.address.country_c…" at bounding box center [330, 158] width 319 height 137
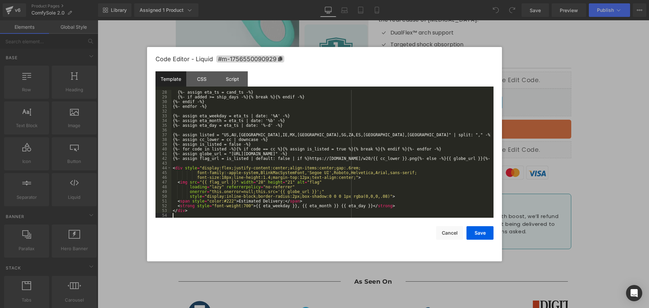
scroll to position [128, 0]
click at [473, 227] on button "Save" at bounding box center [479, 233] width 27 height 14
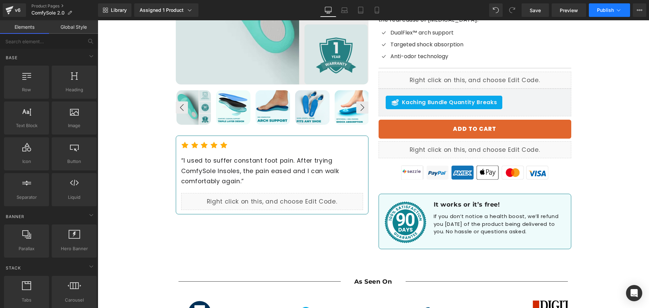
click at [600, 5] on button "Publish" at bounding box center [609, 10] width 41 height 14
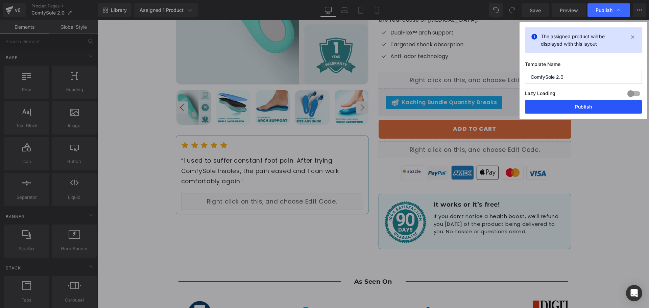
click at [583, 110] on button "Publish" at bounding box center [583, 107] width 117 height 14
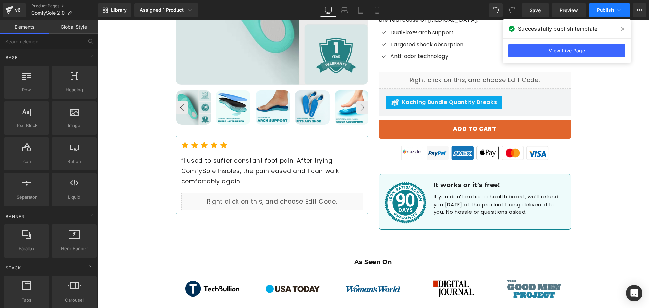
click at [611, 8] on span "Publish" at bounding box center [605, 9] width 17 height 5
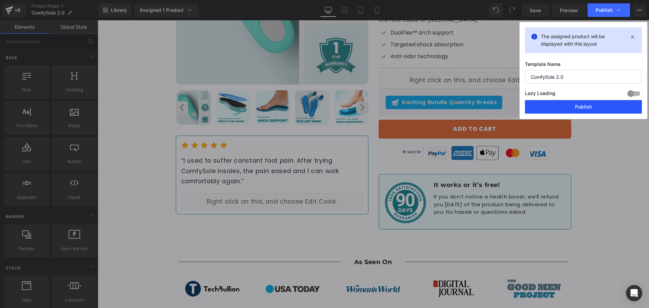
click at [579, 106] on button "Publish" at bounding box center [583, 107] width 117 height 14
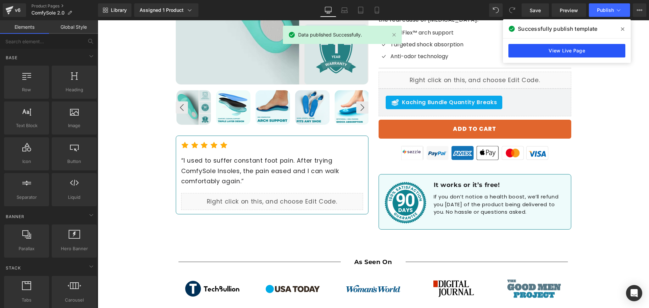
click at [575, 52] on link "View Live Page" at bounding box center [566, 51] width 117 height 14
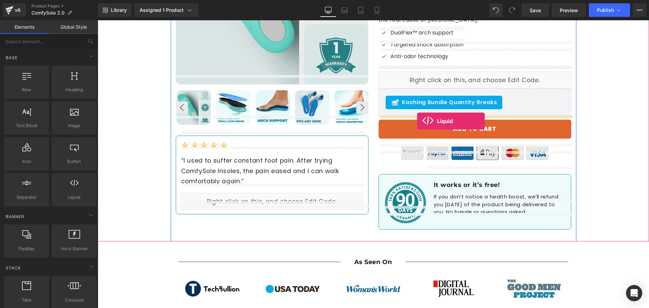
drag, startPoint x: 178, startPoint y: 210, endPoint x: 417, endPoint y: 121, distance: 254.6
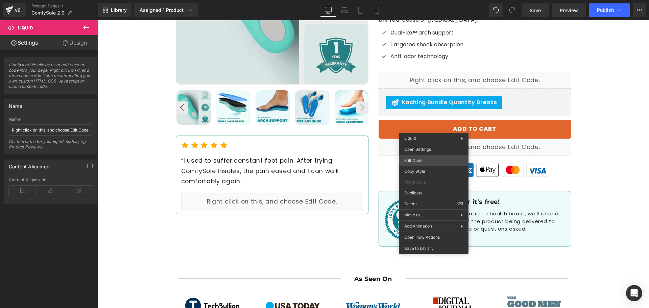
click at [416, 0] on div "Liquid You are previewing how the will restyle your page. You can not edit Elem…" at bounding box center [324, 0] width 649 height 0
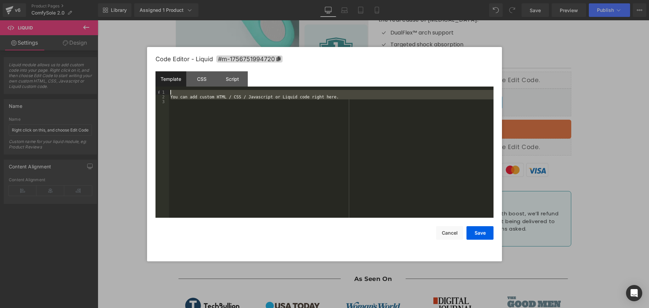
drag, startPoint x: 329, startPoint y: 102, endPoint x: 129, endPoint y: 84, distance: 199.8
click at [129, 84] on body "Liquid You are previewing how the will restyle your page. You can not edit Elem…" at bounding box center [324, 154] width 649 height 308
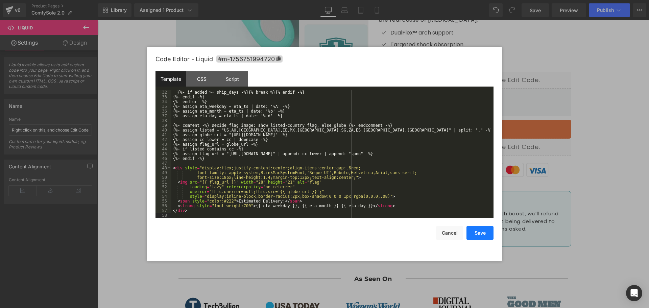
click at [471, 235] on button "Save" at bounding box center [479, 233] width 27 height 14
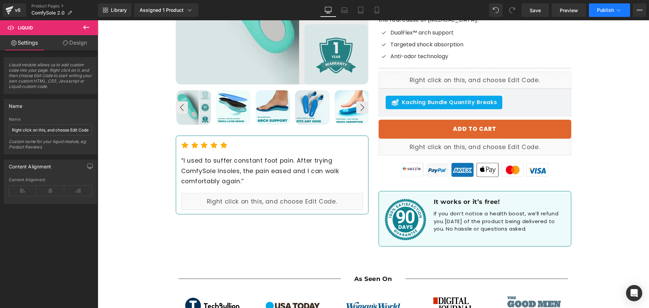
click at [598, 7] on button "Publish" at bounding box center [609, 10] width 41 height 14
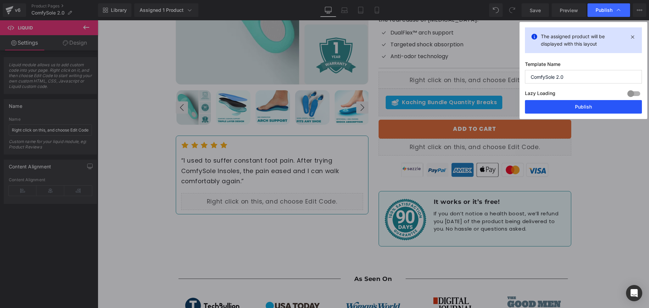
click at [562, 108] on button "Publish" at bounding box center [583, 107] width 117 height 14
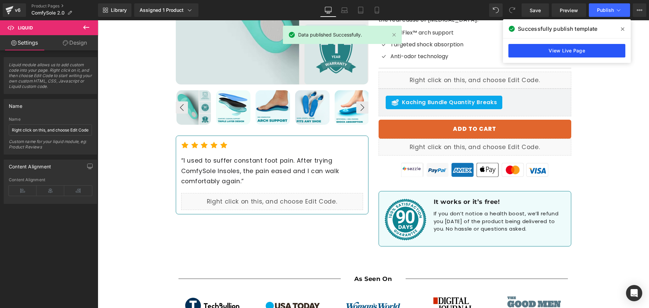
click at [541, 57] on link "View Live Page" at bounding box center [566, 51] width 117 height 14
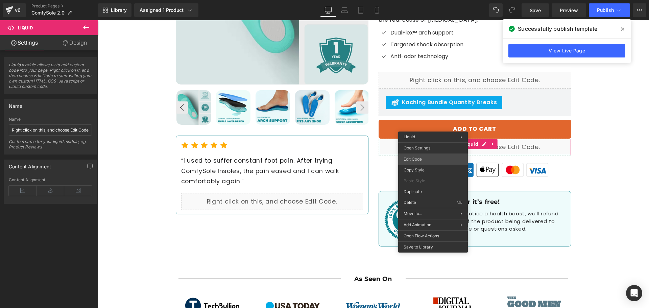
click at [435, 0] on div "Liquid You are previewing how the will restyle your page. You can not edit Elem…" at bounding box center [324, 0] width 649 height 0
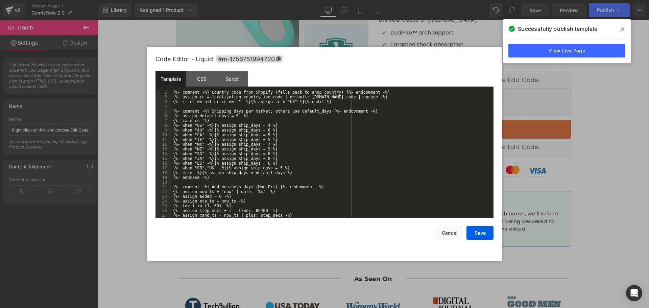
click at [358, 188] on div "{%- comment -%} Country code from Shopify (falls back to shop country) {%- endc…" at bounding box center [330, 158] width 319 height 137
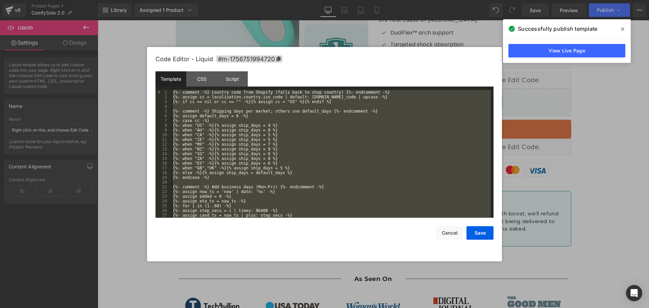
scroll to position [166, 0]
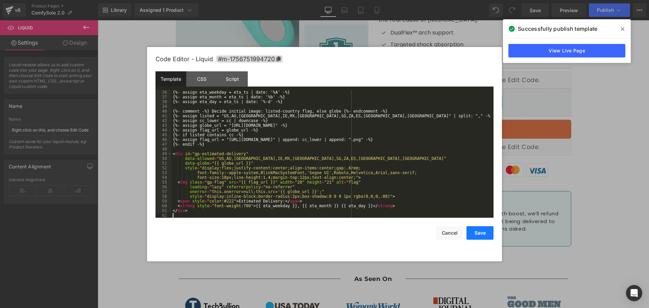
click at [487, 232] on button "Save" at bounding box center [479, 233] width 27 height 14
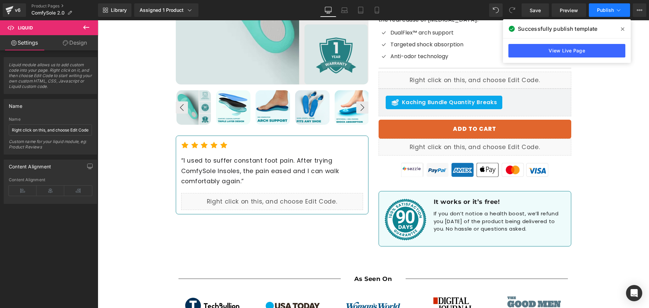
click at [599, 7] on span "Publish" at bounding box center [605, 9] width 17 height 5
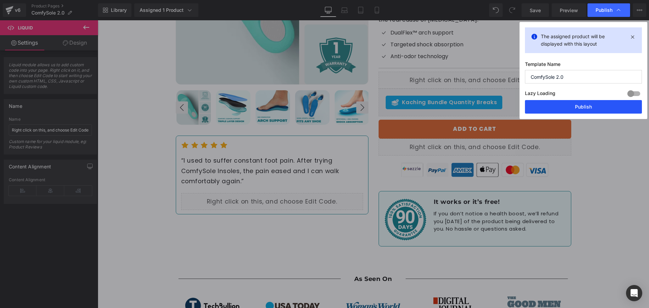
click at [566, 108] on button "Publish" at bounding box center [583, 107] width 117 height 14
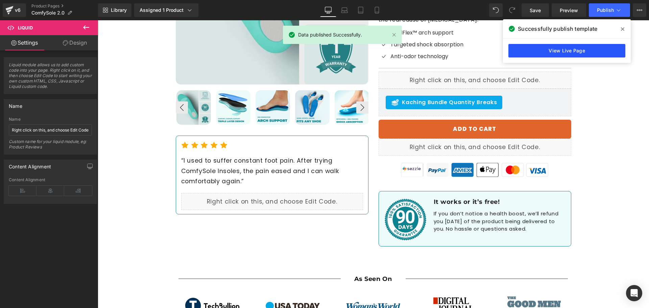
click at [595, 50] on link "View Live Page" at bounding box center [566, 51] width 117 height 14
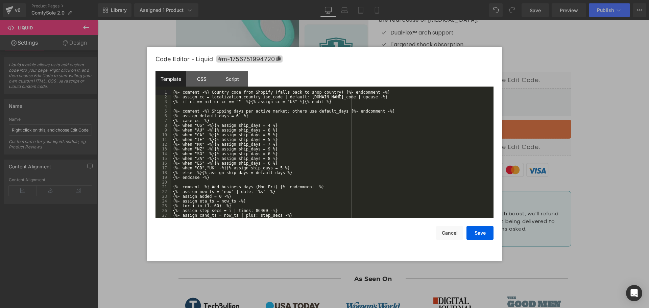
click at [432, 0] on div "Liquid You are previewing how the will restyle your page. You can not edit Elem…" at bounding box center [324, 0] width 649 height 0
click at [281, 178] on div "{%- comment -%} Country code from Shopify (falls back to shop country) {%- endc…" at bounding box center [330, 158] width 319 height 137
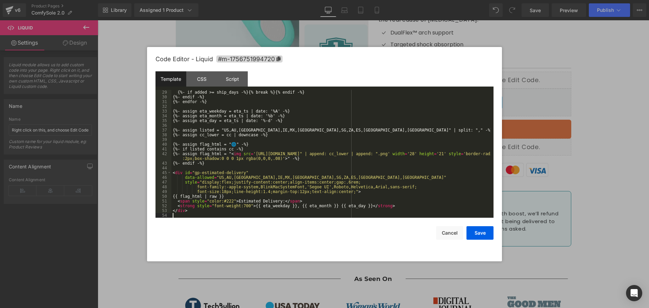
scroll to position [132, 0]
click at [478, 226] on button "Save" at bounding box center [479, 233] width 27 height 14
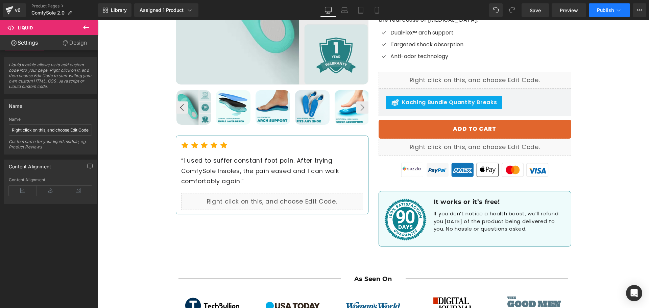
click at [597, 14] on button "Publish" at bounding box center [609, 10] width 41 height 14
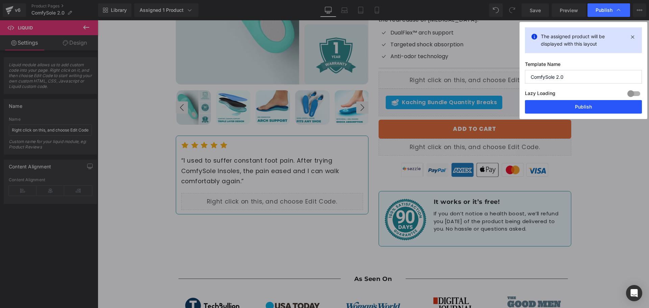
click at [570, 110] on button "Publish" at bounding box center [583, 107] width 117 height 14
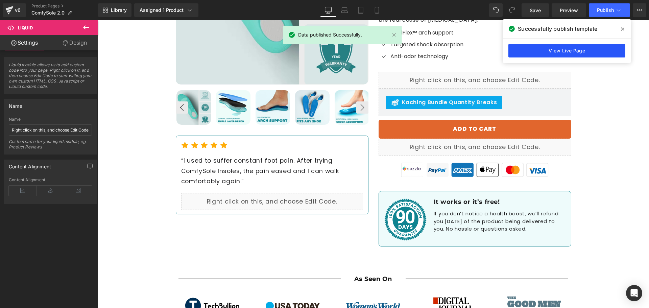
click at [557, 50] on link "View Live Page" at bounding box center [566, 51] width 117 height 14
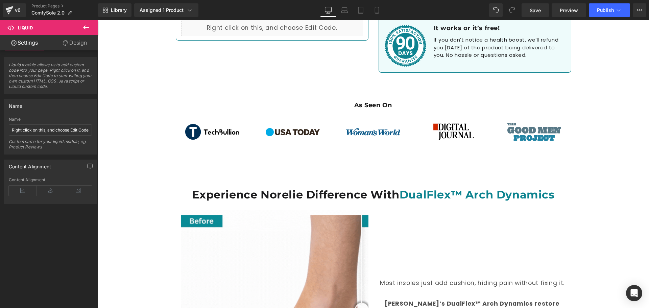
scroll to position [439, 0]
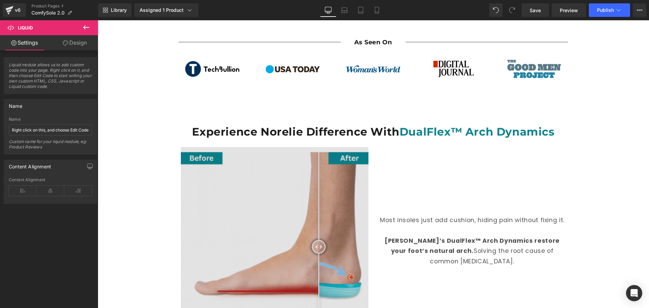
click at [290, 176] on img at bounding box center [275, 241] width 188 height 188
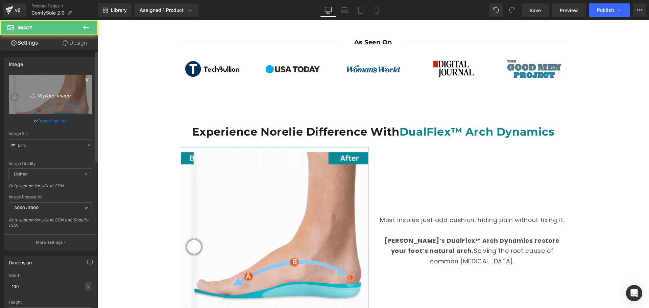
click at [56, 102] on link "Replace Image" at bounding box center [50, 94] width 83 height 39
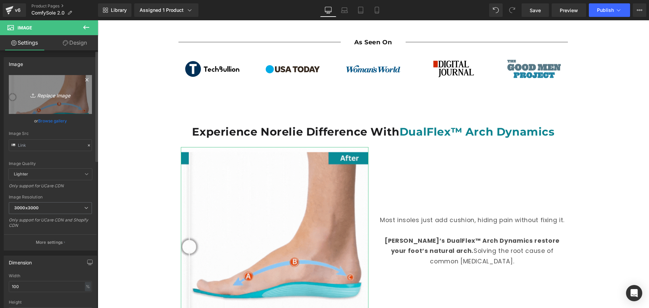
type input "C:\fakepath\Untitled design (1).gif"
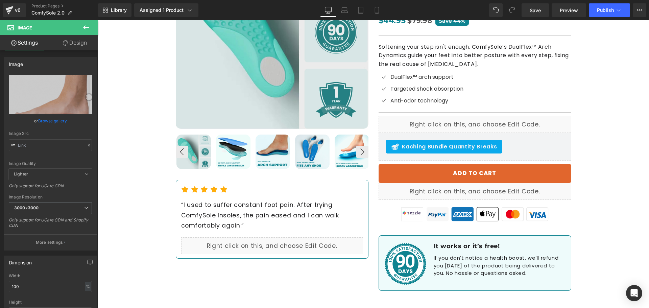
scroll to position [135, 0]
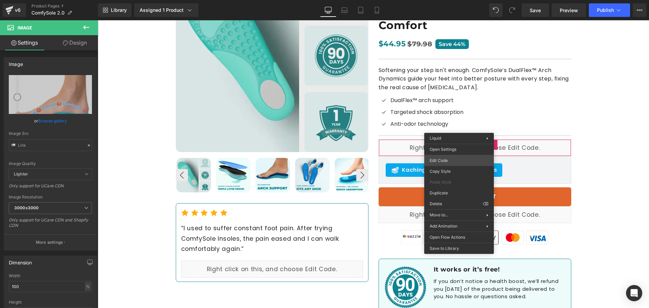
click at [442, 0] on div "Liquid You are previewing how the will restyle your page. You can not edit Elem…" at bounding box center [324, 0] width 649 height 0
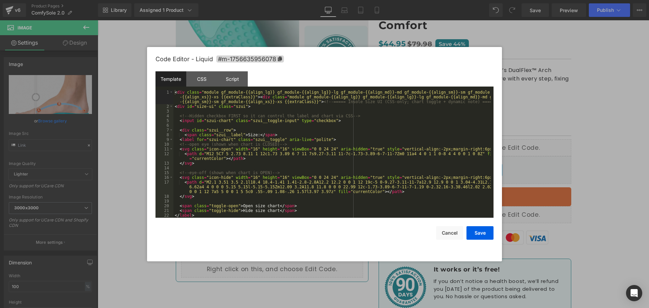
click at [359, 135] on div "< div class = "module gf_module-{{align_lg}} gf_module-{{align_lg}}-lg gf_modul…" at bounding box center [331, 163] width 317 height 147
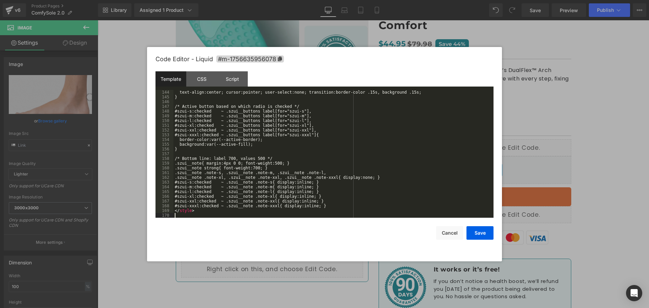
scroll to position [691, 0]
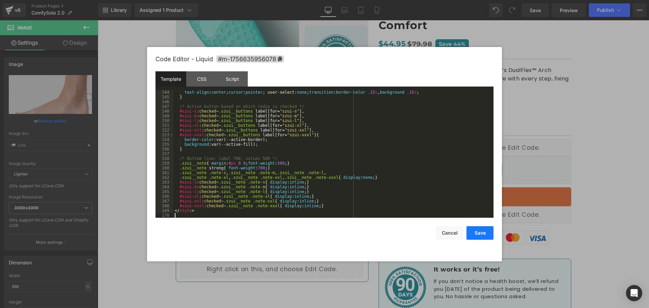
click at [478, 236] on button "Save" at bounding box center [479, 233] width 27 height 14
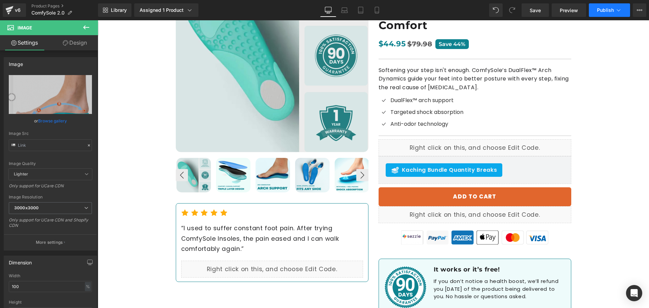
click at [595, 9] on button "Publish" at bounding box center [609, 10] width 41 height 14
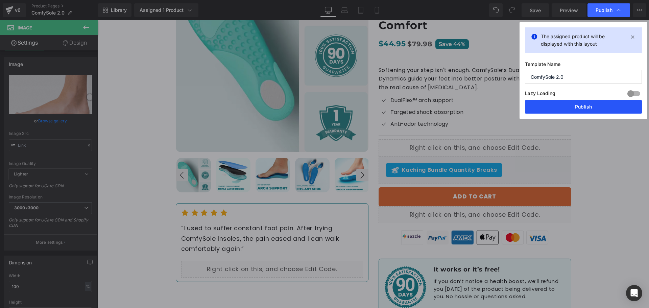
click at [584, 109] on button "Publish" at bounding box center [583, 107] width 117 height 14
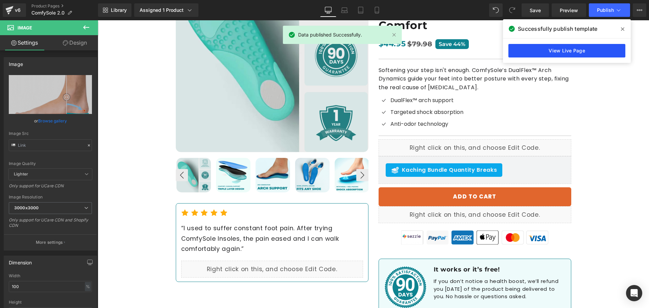
click at [544, 51] on link "View Live Page" at bounding box center [566, 51] width 117 height 14
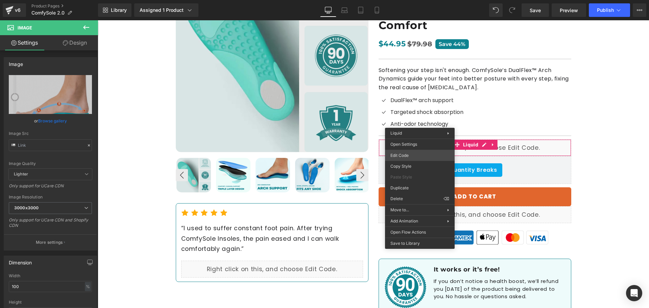
click at [413, 0] on div "Liquid You are previewing how the will restyle your page. You can not edit Elem…" at bounding box center [324, 0] width 649 height 0
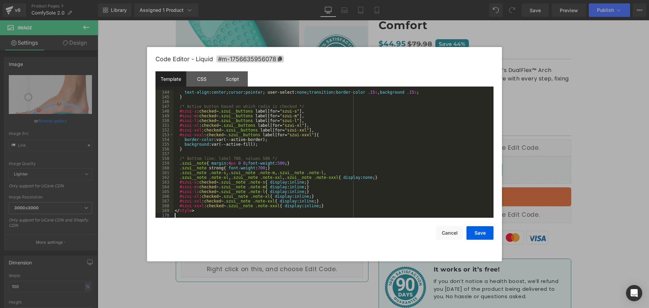
click at [229, 213] on div "text-align : center ; cursor : pointer ; user-select: none ; transition : borde…" at bounding box center [331, 158] width 317 height 137
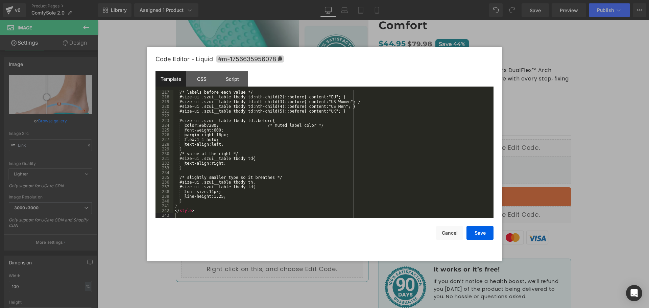
scroll to position [1036, 0]
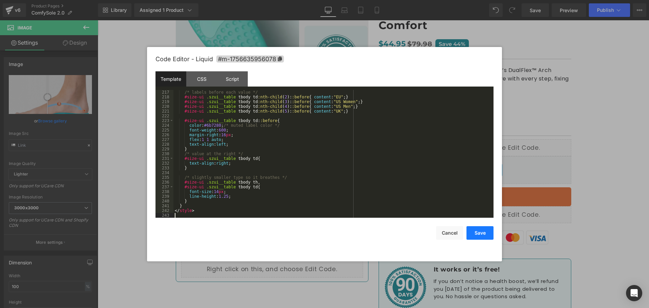
click at [471, 231] on button "Save" at bounding box center [479, 233] width 27 height 14
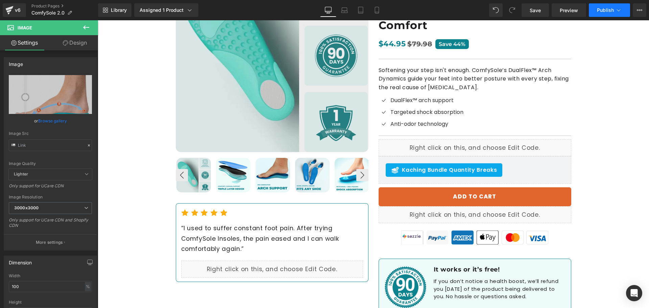
click at [595, 9] on button "Publish" at bounding box center [609, 10] width 41 height 14
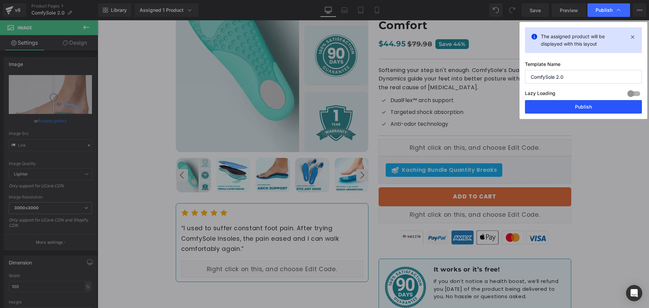
click at [562, 107] on button "Publish" at bounding box center [583, 107] width 117 height 14
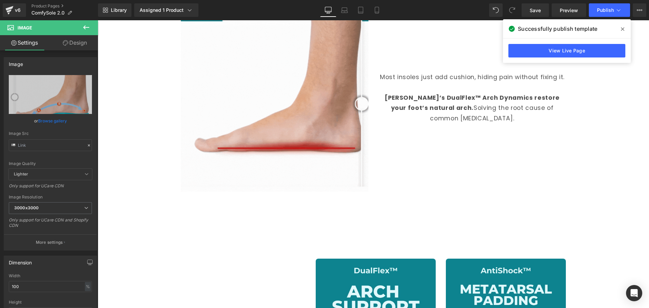
scroll to position [507, 0]
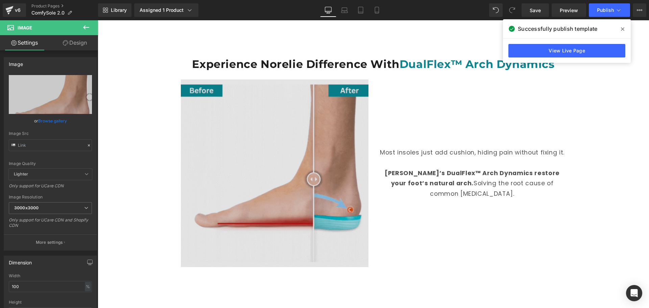
click at [299, 150] on img at bounding box center [275, 173] width 188 height 188
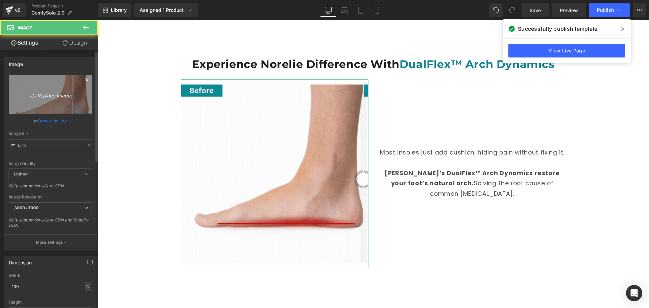
click at [56, 91] on icon "Replace Image" at bounding box center [50, 94] width 54 height 8
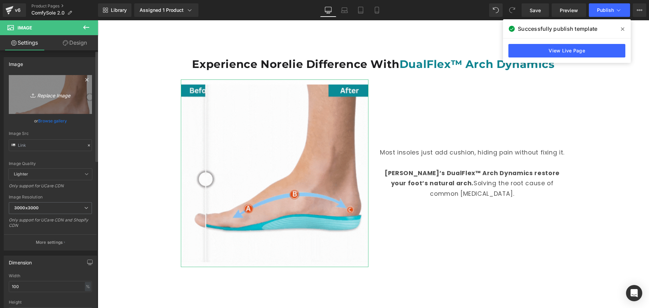
type input "C:\fakepath\Untitled design (2).gif"
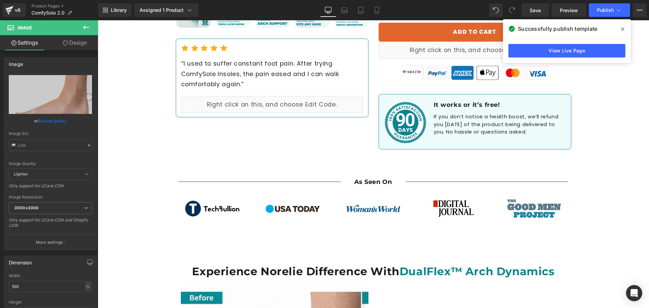
scroll to position [237, 0]
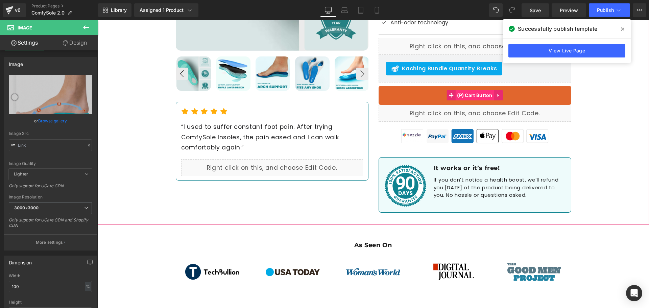
click at [472, 90] on span "(P) Cart Button" at bounding box center [474, 95] width 39 height 10
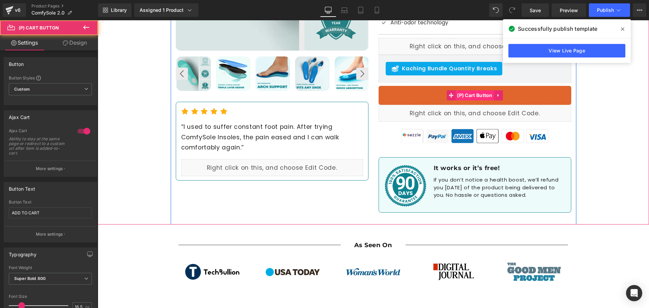
click at [472, 90] on span "(P) Cart Button" at bounding box center [474, 95] width 39 height 10
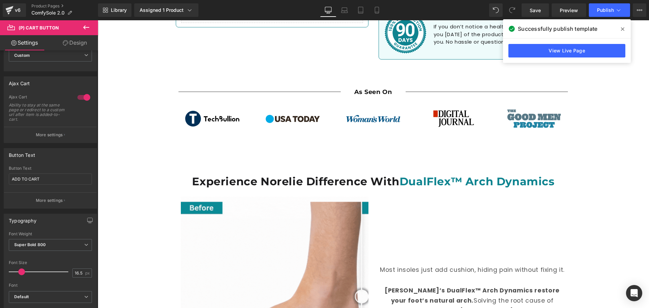
scroll to position [372, 0]
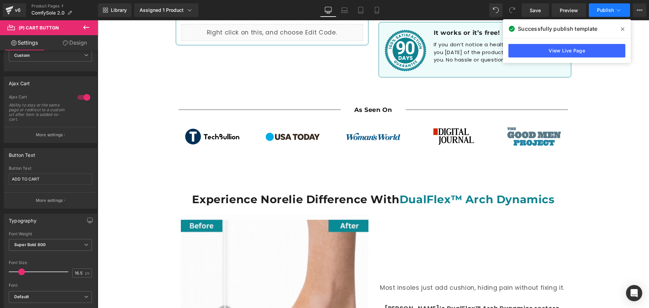
click at [605, 12] on span "Publish" at bounding box center [605, 9] width 17 height 5
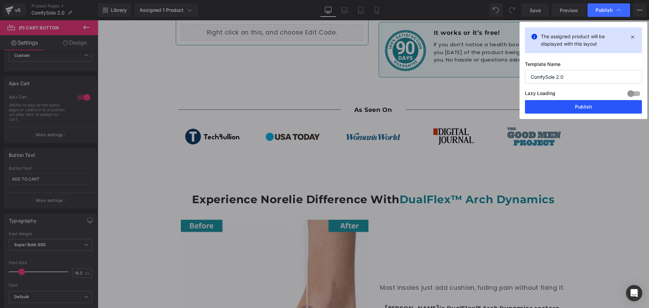
click at [600, 106] on button "Publish" at bounding box center [583, 107] width 117 height 14
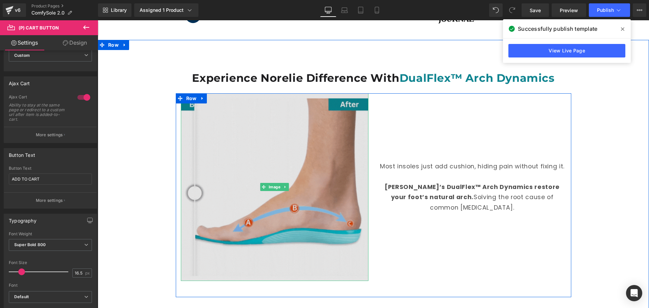
scroll to position [507, 0]
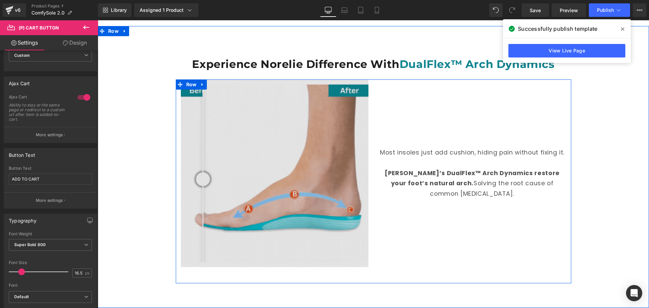
click at [262, 208] on img at bounding box center [275, 173] width 188 height 188
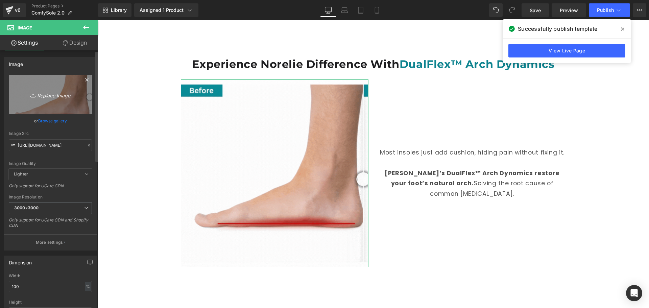
click at [68, 93] on icon "Replace Image" at bounding box center [50, 94] width 54 height 8
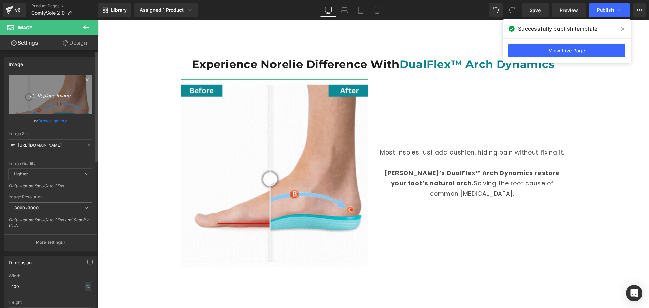
type input "C:\fakepath\tinywow_Untitled design (13)_83788069.webp"
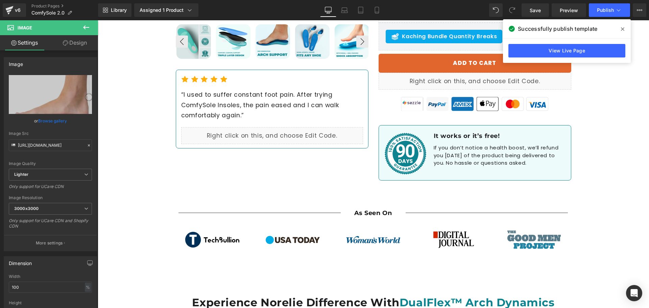
scroll to position [203, 0]
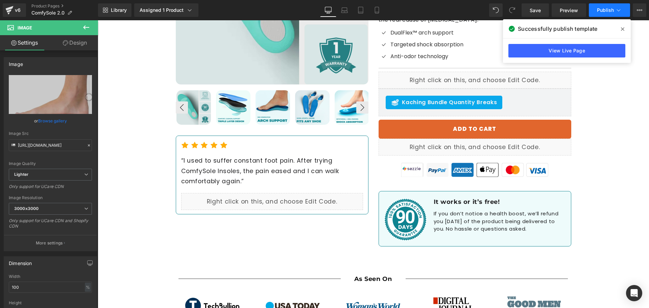
click at [611, 10] on span "Publish" at bounding box center [605, 9] width 17 height 5
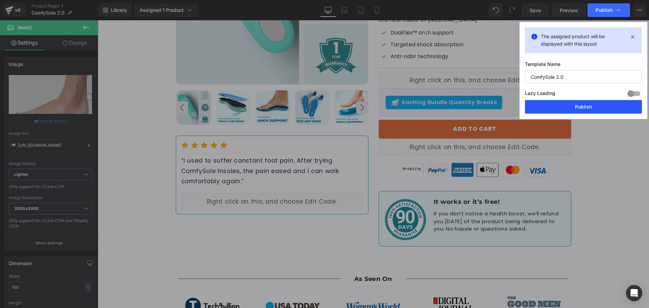
click at [574, 108] on button "Publish" at bounding box center [583, 107] width 117 height 14
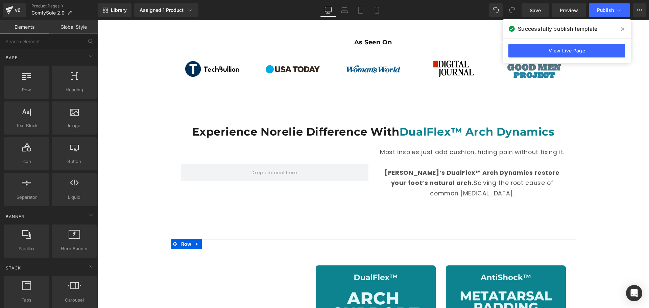
scroll to position [406, 0]
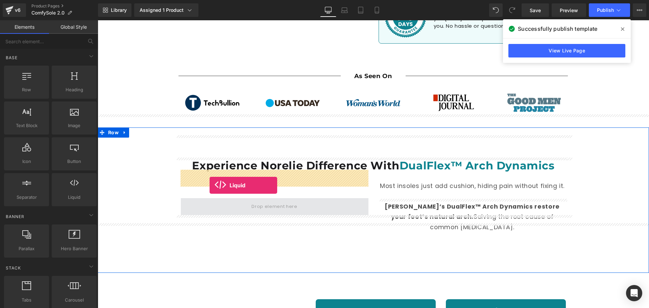
drag, startPoint x: 189, startPoint y: 218, endPoint x: 210, endPoint y: 185, distance: 38.8
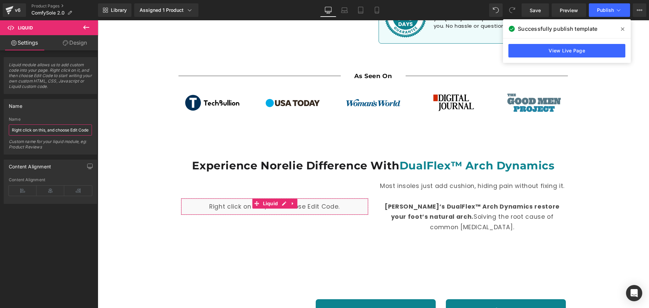
click at [43, 133] on input "Right click on this, and choose Edit Code." at bounding box center [50, 129] width 83 height 11
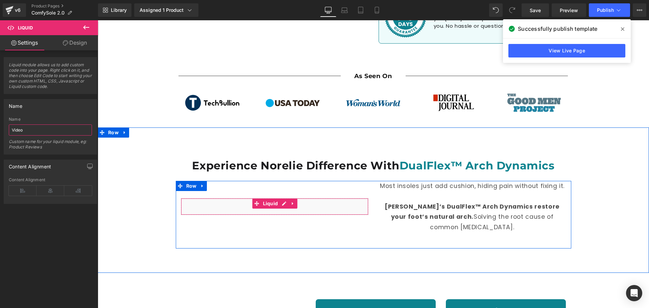
type input "Video"
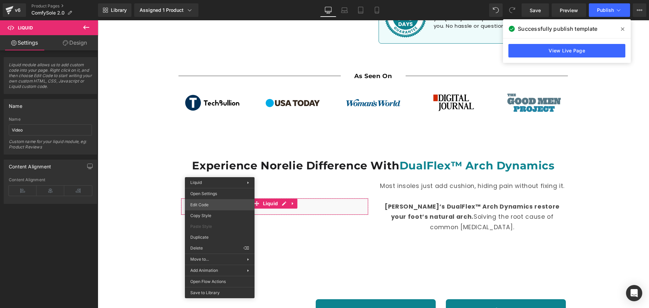
click at [219, 0] on div "Liquid You are previewing how the will restyle your page. You can not edit Elem…" at bounding box center [324, 0] width 649 height 0
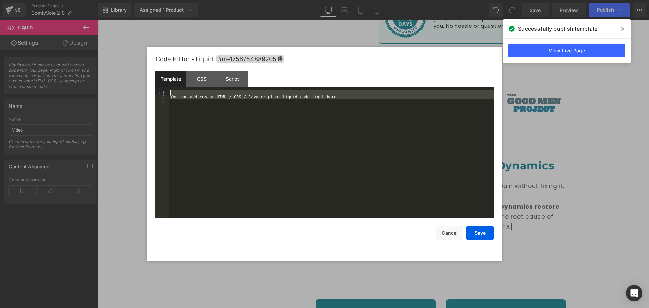
drag, startPoint x: 307, startPoint y: 101, endPoint x: 84, endPoint y: 77, distance: 223.6
click at [84, 77] on body "Liquid You are previewing how the will restyle your page. You can not edit Elem…" at bounding box center [324, 154] width 649 height 308
click at [243, 138] on div "You can add custom HTML / CSS / Javascript or Liquid code right here." at bounding box center [331, 154] width 324 height 128
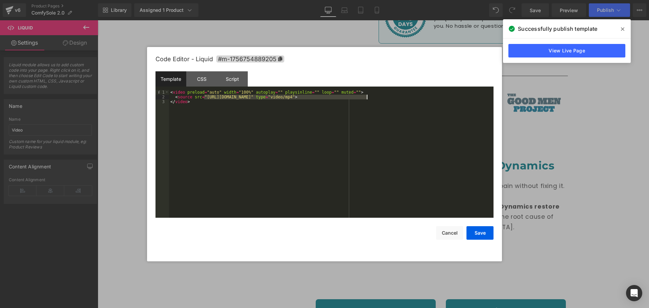
drag, startPoint x: 204, startPoint y: 98, endPoint x: 366, endPoint y: 96, distance: 162.2
click at [366, 96] on div "< video preload = "auto" width = "100%" autoplay = "" playsinline = "" loop = "…" at bounding box center [331, 158] width 324 height 137
click at [481, 229] on button "Save" at bounding box center [479, 233] width 27 height 14
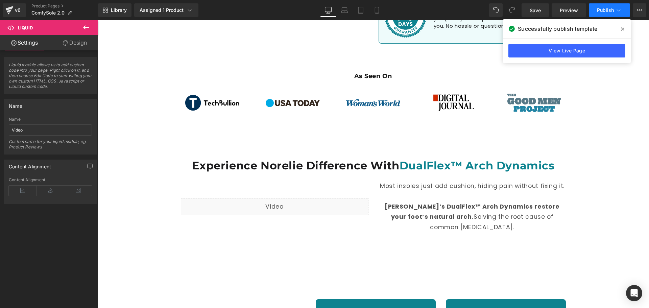
click at [595, 11] on button "Publish" at bounding box center [609, 10] width 41 height 14
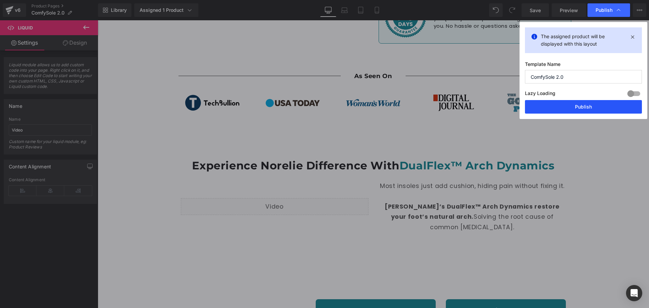
click at [577, 107] on button "Publish" at bounding box center [583, 107] width 117 height 14
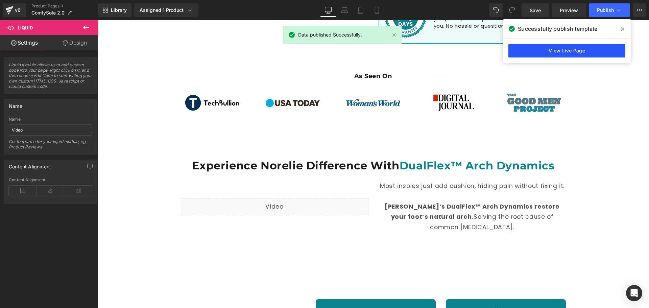
click at [576, 47] on link "View Live Page" at bounding box center [566, 51] width 117 height 14
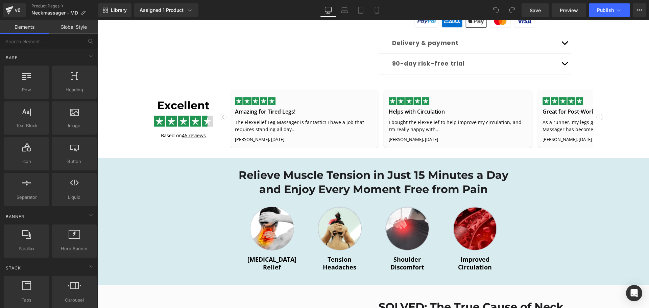
scroll to position [439, 0]
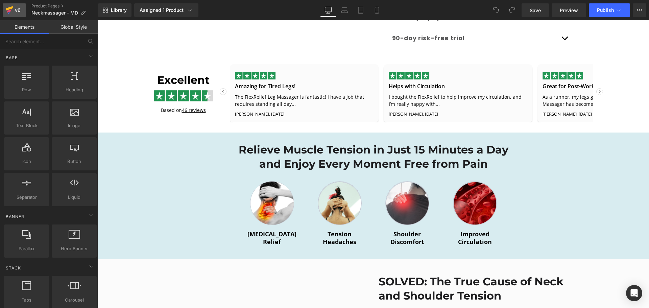
click at [23, 10] on link "v6" at bounding box center [14, 10] width 23 height 14
